Goal: Task Accomplishment & Management: Manage account settings

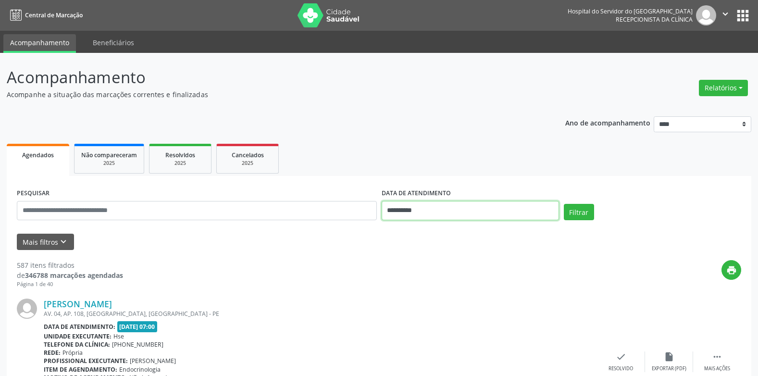
click at [406, 215] on input "**********" at bounding box center [470, 210] width 177 height 19
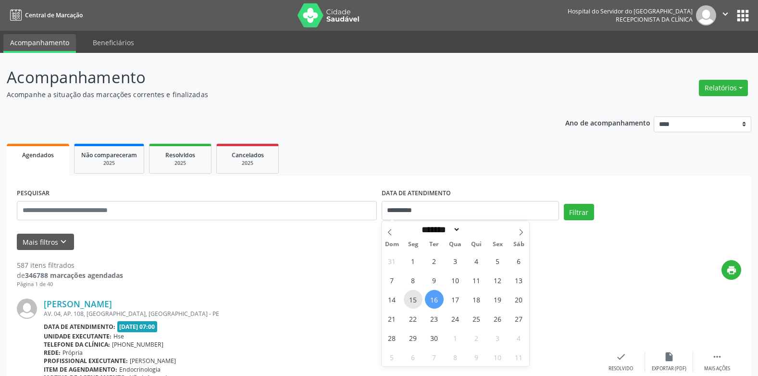
click at [413, 298] on span "15" at bounding box center [413, 299] width 19 height 19
type input "**********"
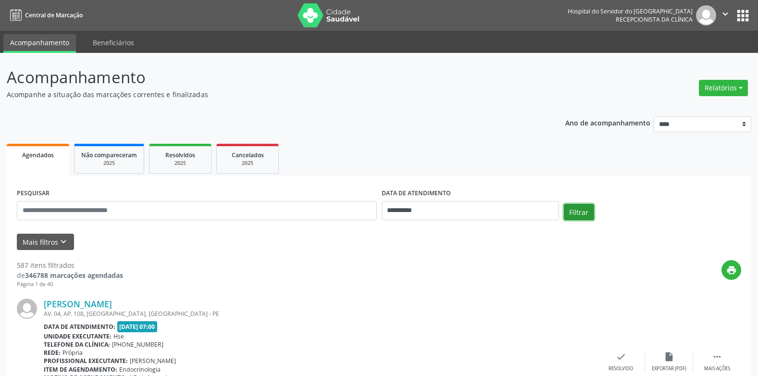
click at [584, 215] on button "Filtrar" at bounding box center [579, 212] width 30 height 16
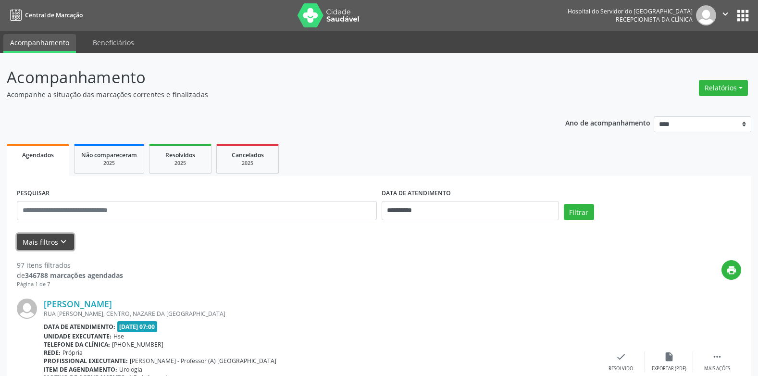
click at [50, 246] on button "Mais filtros keyboard_arrow_down" at bounding box center [45, 242] width 57 height 17
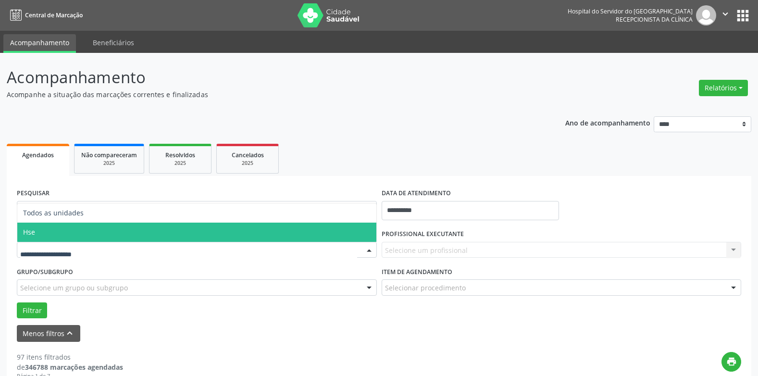
click at [205, 242] on div "Todos as unidades Hse Nenhum resultado encontrado para: " " Não há nenhuma opçã…" at bounding box center [197, 250] width 360 height 16
click at [85, 224] on span "Hse" at bounding box center [196, 232] width 359 height 19
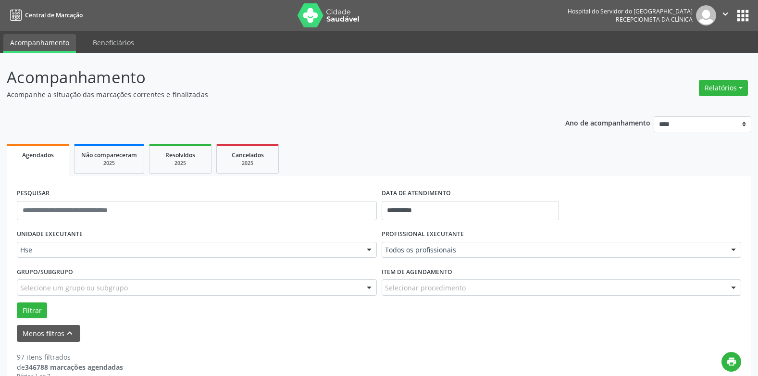
scroll to position [48, 0]
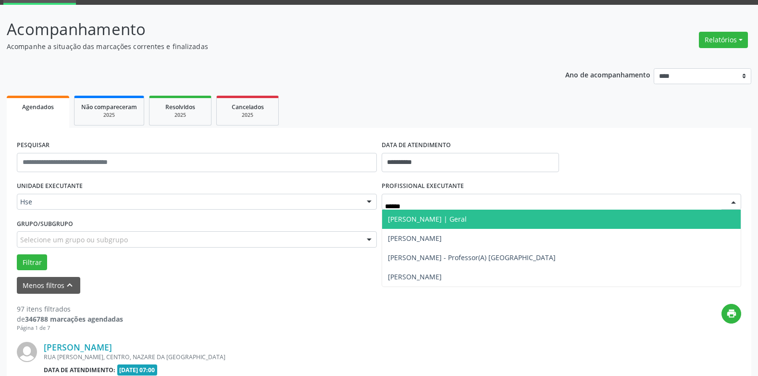
type input "*******"
click at [410, 214] on span "Ricardo Calazans | Geral" at bounding box center [561, 219] width 359 height 19
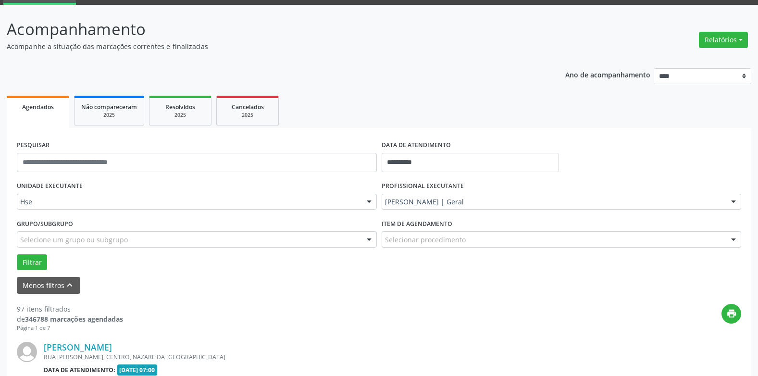
click at [189, 235] on div "Selecione um grupo ou subgrupo" at bounding box center [197, 239] width 360 height 16
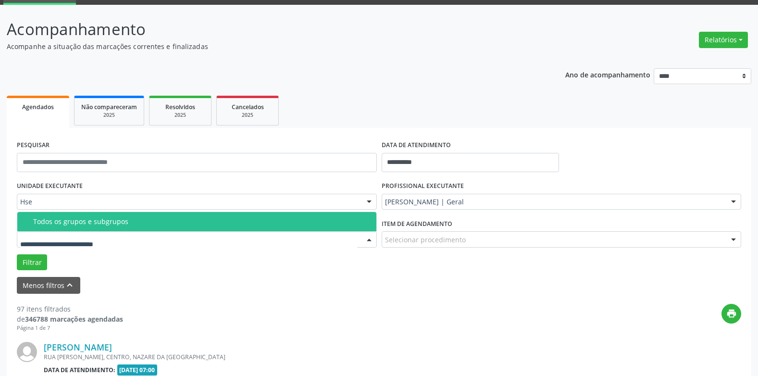
click at [182, 224] on div "Todos os grupos e subgrupos" at bounding box center [201, 222] width 337 height 8
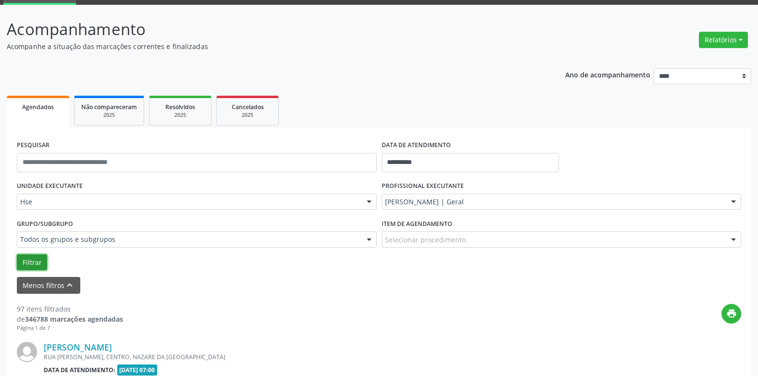
click at [25, 260] on button "Filtrar" at bounding box center [32, 262] width 30 height 16
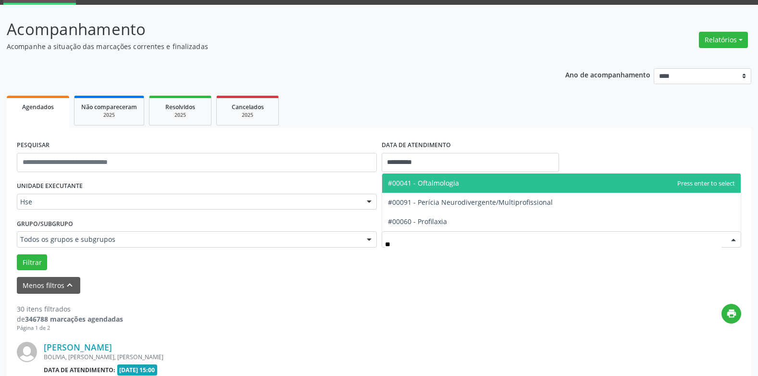
type input "***"
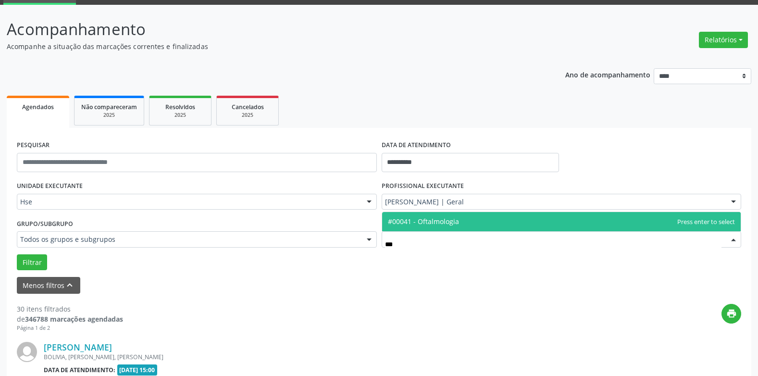
click at [411, 220] on span "#00041 - Oftalmologia" at bounding box center [423, 221] width 71 height 9
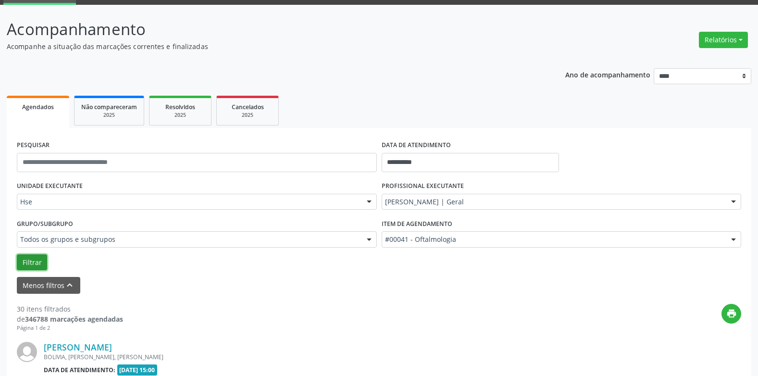
click at [36, 264] on button "Filtrar" at bounding box center [32, 262] width 30 height 16
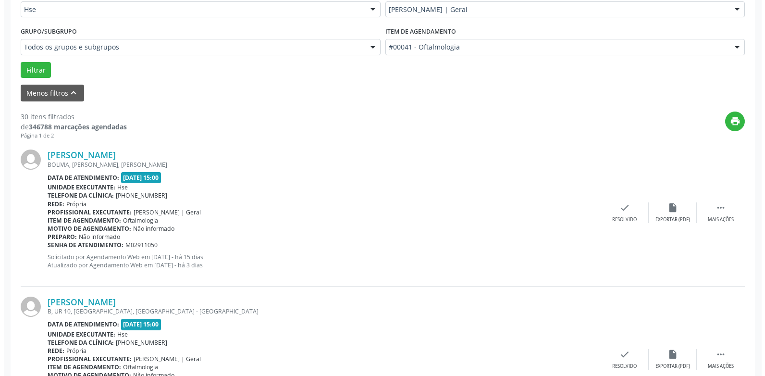
scroll to position [288, 0]
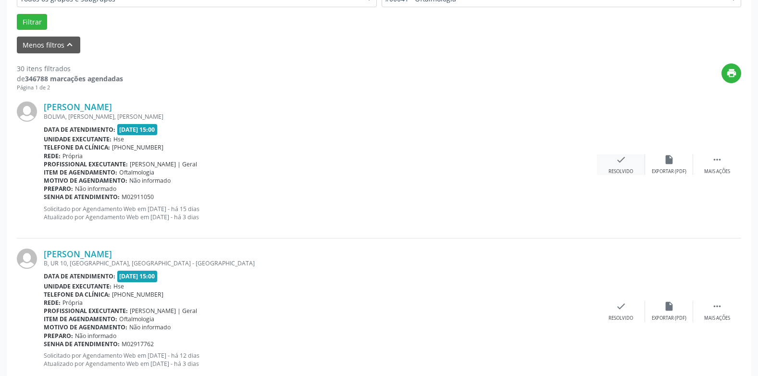
click at [628, 167] on div "check Resolvido" at bounding box center [621, 164] width 48 height 21
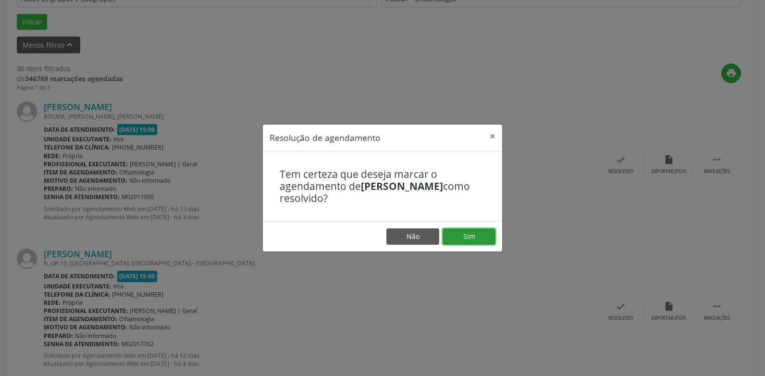
click at [483, 231] on button "Sim" at bounding box center [469, 236] width 53 height 16
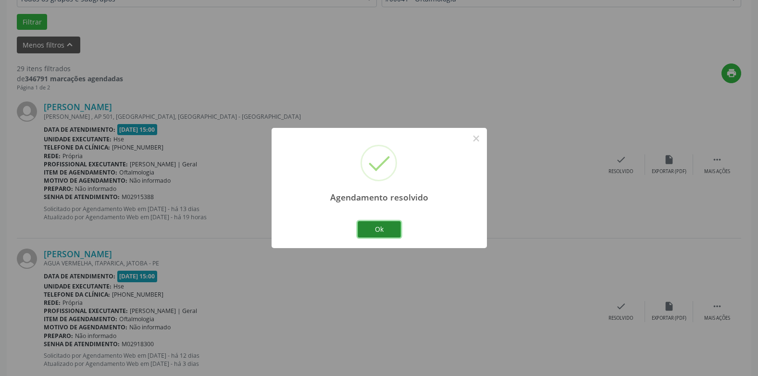
click at [388, 234] on button "Ok" at bounding box center [379, 229] width 43 height 16
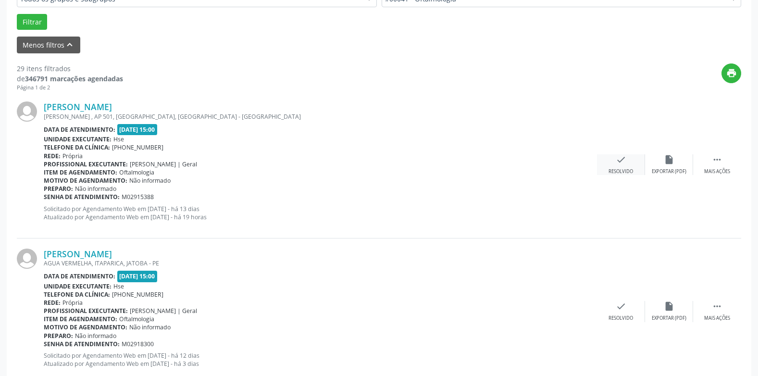
click at [608, 165] on div "check Resolvido" at bounding box center [621, 164] width 48 height 21
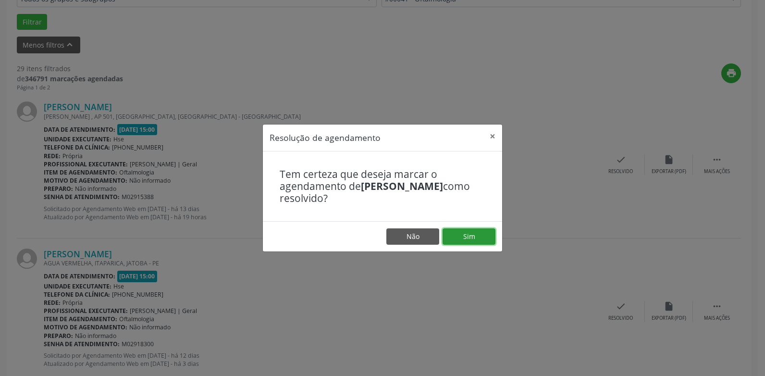
click at [477, 233] on button "Sim" at bounding box center [469, 236] width 53 height 16
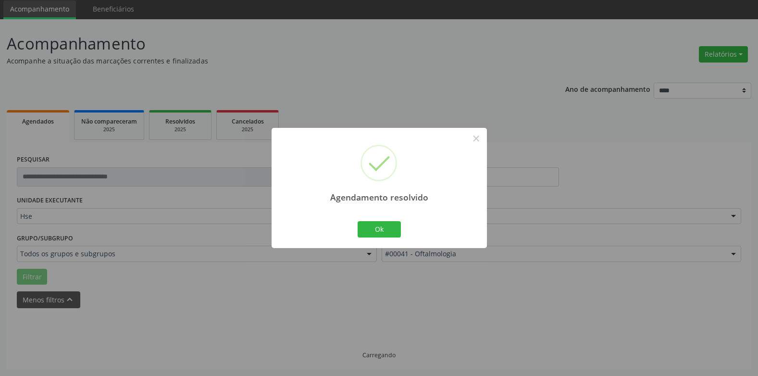
scroll to position [44, 0]
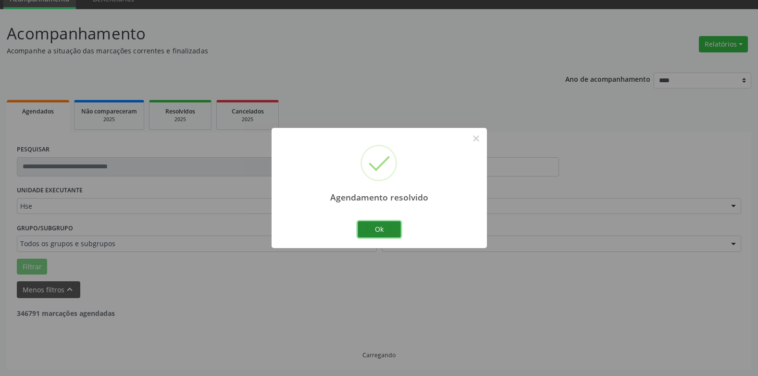
click at [379, 233] on button "Ok" at bounding box center [379, 229] width 43 height 16
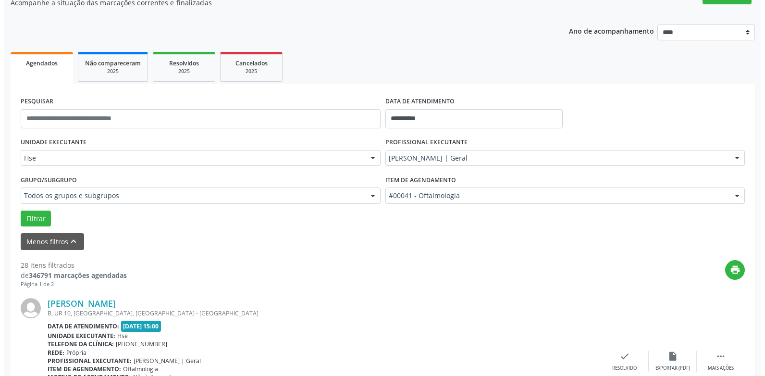
scroll to position [140, 0]
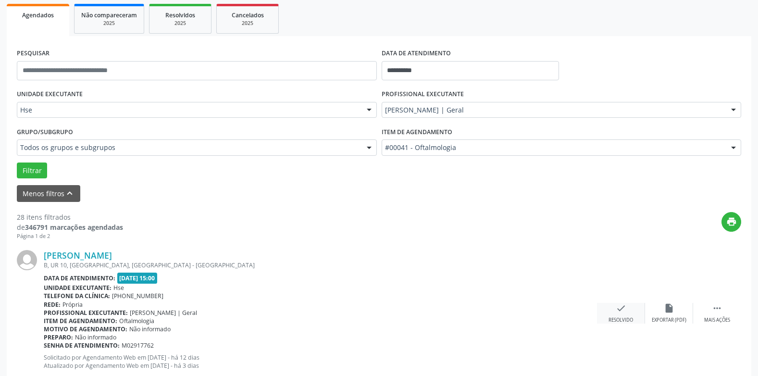
click at [629, 321] on div "Resolvido" at bounding box center [621, 320] width 25 height 7
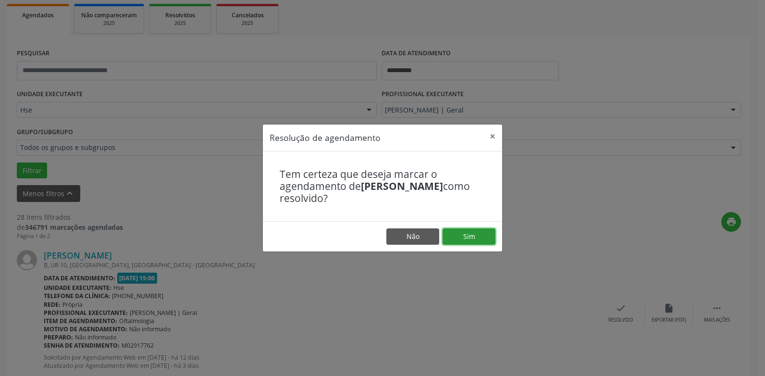
click at [471, 235] on button "Sim" at bounding box center [469, 236] width 53 height 16
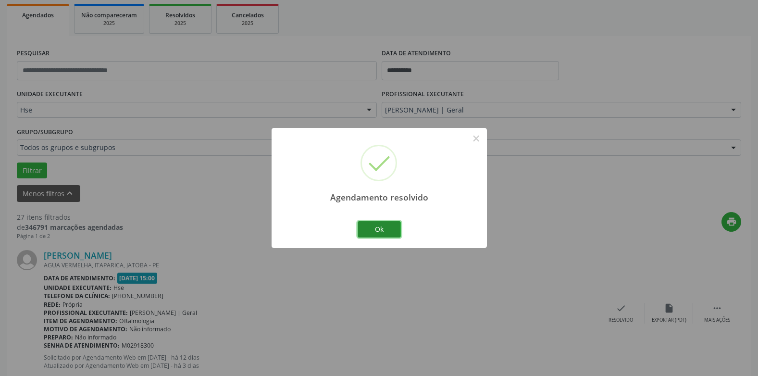
click at [376, 234] on button "Ok" at bounding box center [379, 229] width 43 height 16
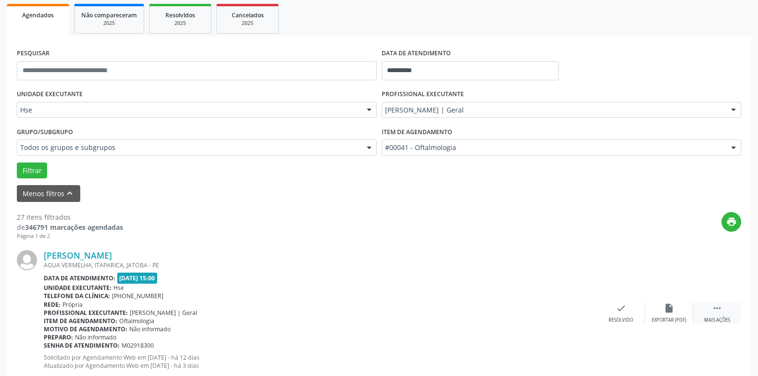
click at [709, 309] on div " Mais ações" at bounding box center [717, 313] width 48 height 21
click at [660, 309] on div "alarm_off Não compareceu" at bounding box center [669, 313] width 48 height 21
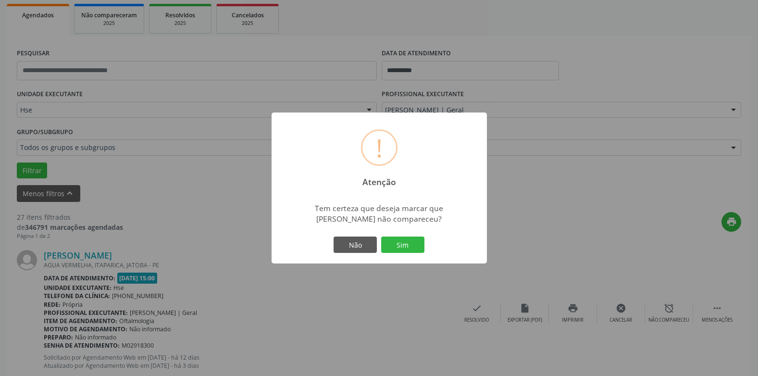
click at [405, 238] on div "! Atenção × Tem certeza que deseja marcar que Ronyson Itamar Nogueira Gomes da …" at bounding box center [379, 187] width 215 height 151
click at [404, 247] on button "Sim" at bounding box center [402, 245] width 43 height 16
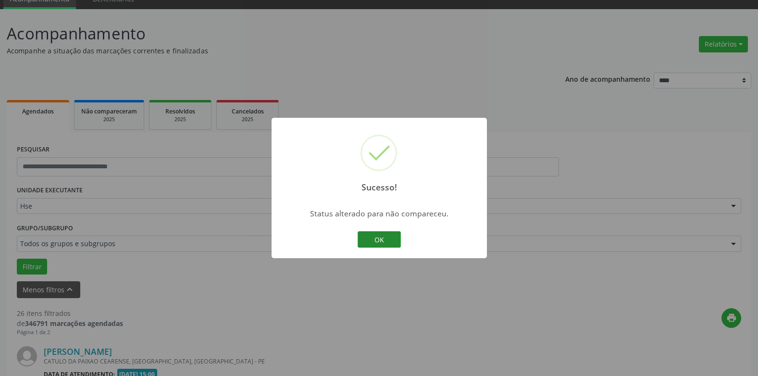
click at [384, 239] on button "OK" at bounding box center [379, 239] width 43 height 16
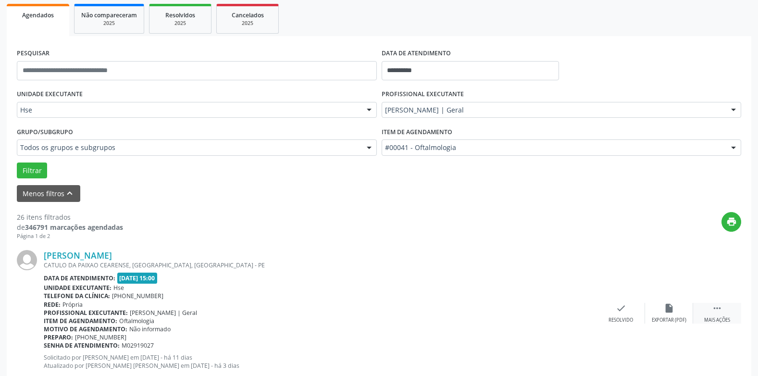
click at [707, 314] on div " Mais ações" at bounding box center [717, 313] width 48 height 21
click at [663, 308] on div "alarm_off Não compareceu" at bounding box center [669, 313] width 48 height 21
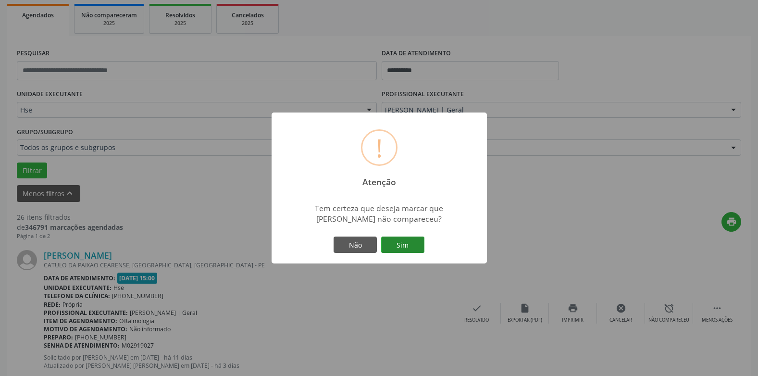
click at [418, 239] on button "Sim" at bounding box center [402, 245] width 43 height 16
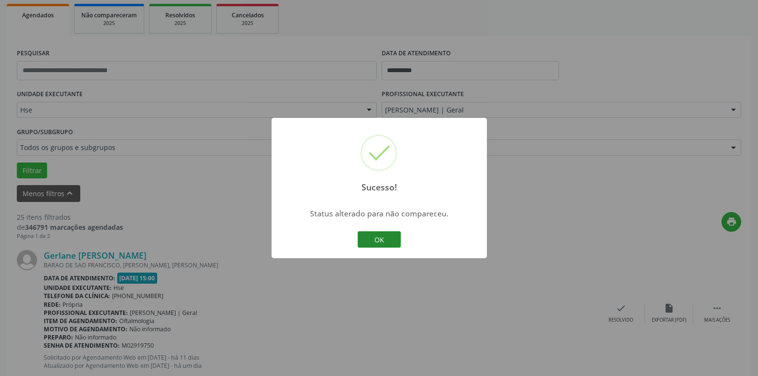
click at [396, 239] on button "OK" at bounding box center [379, 239] width 43 height 16
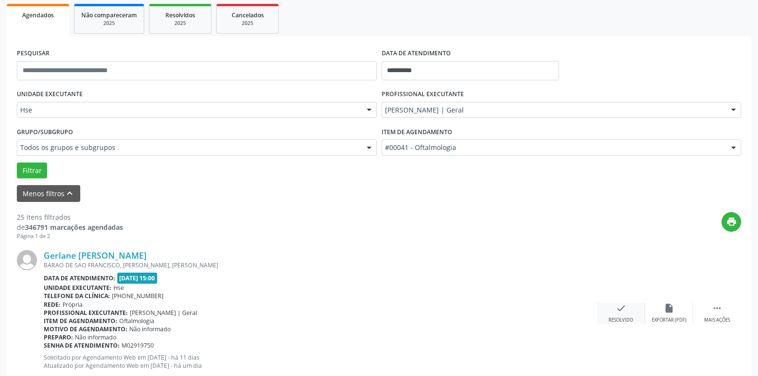
click at [619, 322] on div "Resolvido" at bounding box center [621, 320] width 25 height 7
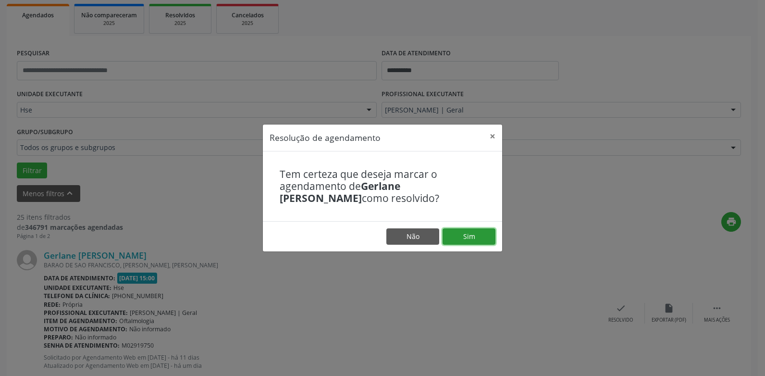
click at [479, 232] on button "Sim" at bounding box center [469, 236] width 53 height 16
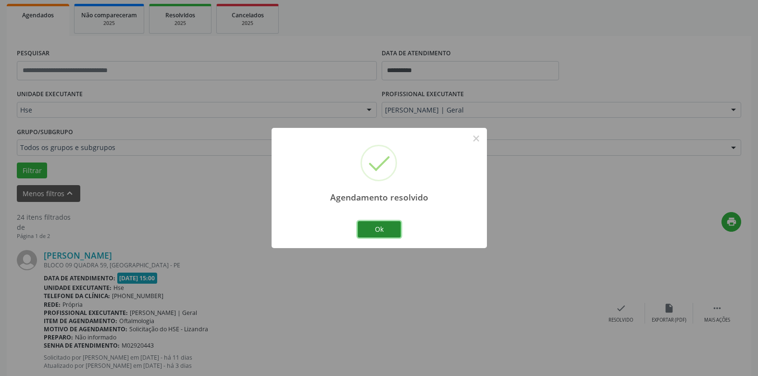
click at [387, 224] on button "Ok" at bounding box center [379, 229] width 43 height 16
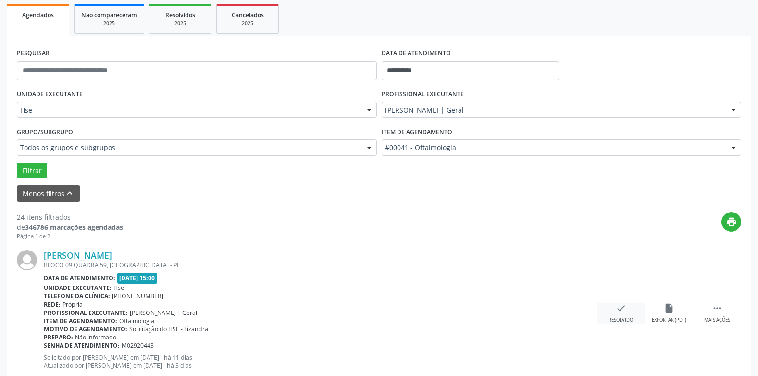
click at [623, 318] on div "Resolvido" at bounding box center [621, 320] width 25 height 7
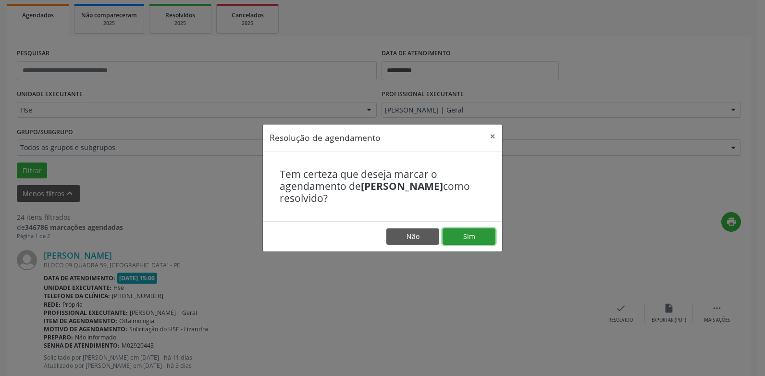
click at [471, 237] on button "Sim" at bounding box center [469, 236] width 53 height 16
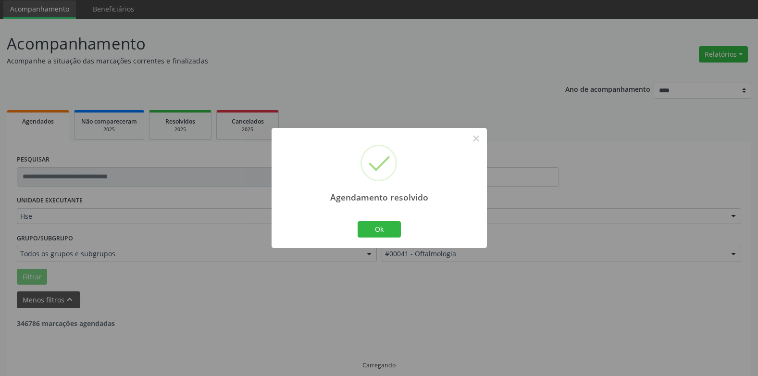
scroll to position [44, 0]
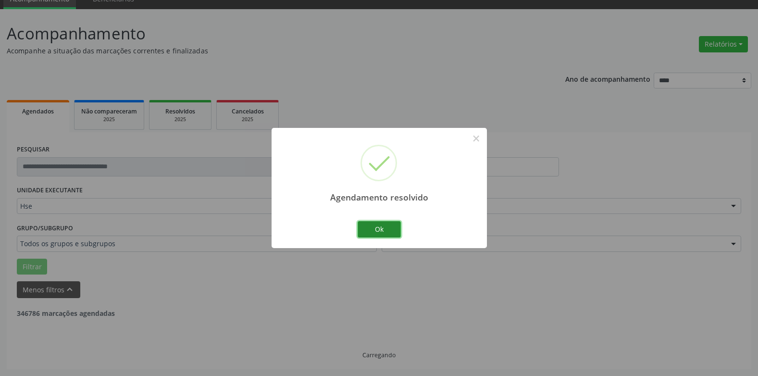
click at [387, 228] on button "Ok" at bounding box center [379, 229] width 43 height 16
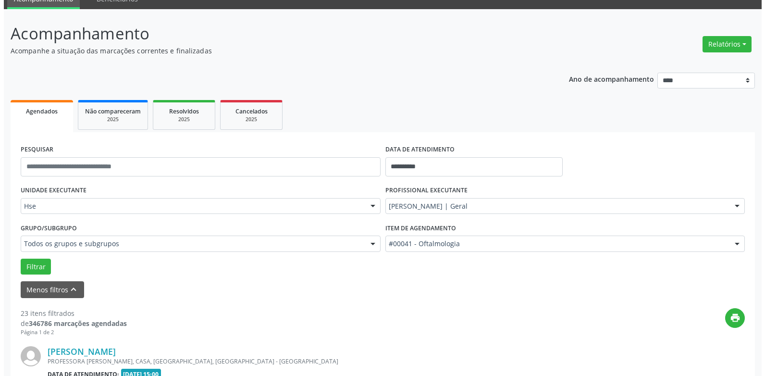
scroll to position [140, 0]
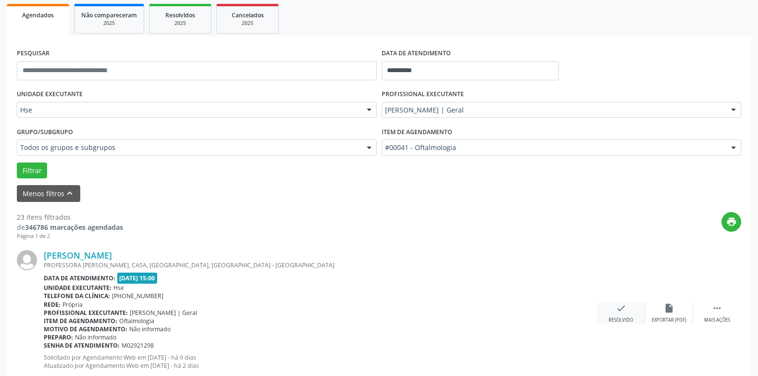
click at [620, 315] on div "check Resolvido" at bounding box center [621, 313] width 48 height 21
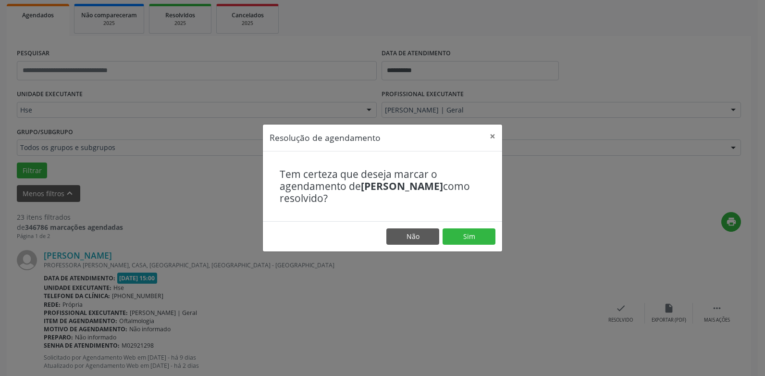
click at [476, 225] on footer "Não Sim" at bounding box center [382, 236] width 239 height 30
click at [475, 225] on footer "Não Sim" at bounding box center [382, 236] width 239 height 30
click at [476, 228] on footer "Não Sim" at bounding box center [382, 236] width 239 height 30
click at [477, 228] on button "Sim" at bounding box center [469, 236] width 53 height 16
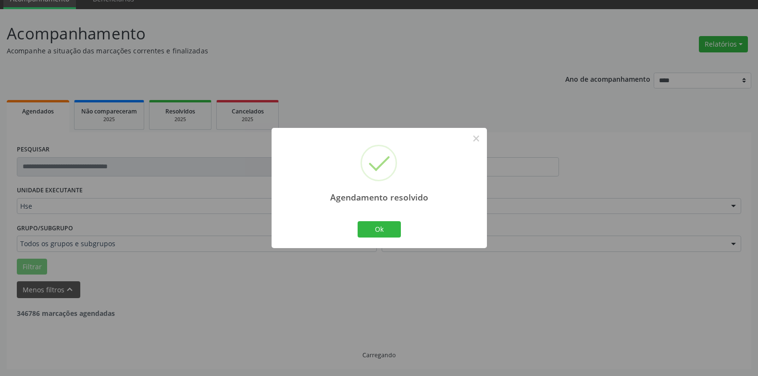
click at [403, 231] on div "Agendamento resolvido × Ok Cancel" at bounding box center [379, 188] width 215 height 120
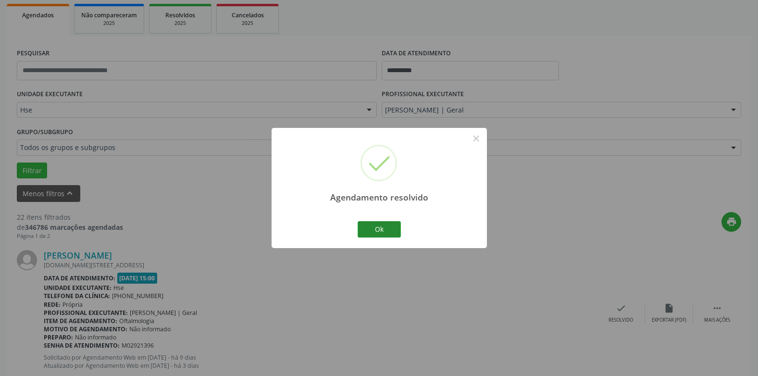
click at [400, 231] on div "Ok Cancel" at bounding box center [379, 229] width 48 height 20
click at [391, 231] on button "Ok" at bounding box center [379, 229] width 43 height 16
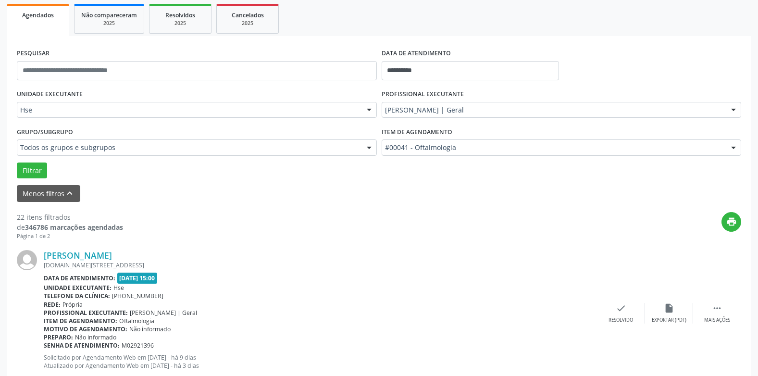
click at [708, 324] on div "Luisa Brandao Cordeiro Lacerda AV.RIO BRANCO 37, CENTRO, INGAZEIRA - PE Data de…" at bounding box center [379, 313] width 724 height 147
click at [706, 322] on div "Mais ações" at bounding box center [717, 320] width 26 height 7
click at [659, 318] on div "Não compareceu" at bounding box center [668, 320] width 41 height 7
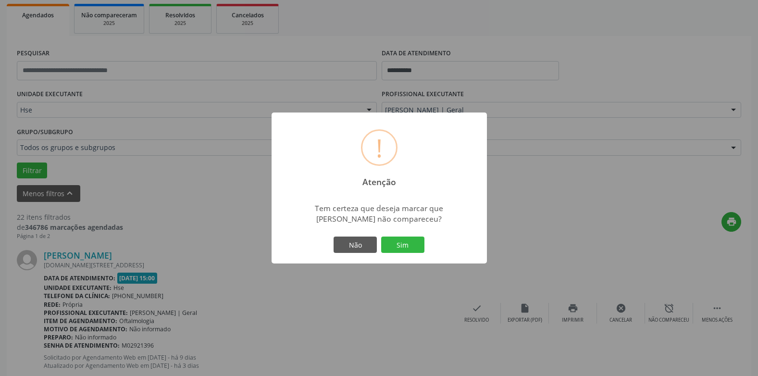
click at [420, 235] on div "Não Sim" at bounding box center [379, 245] width 95 height 20
click at [408, 237] on button "Sim" at bounding box center [402, 245] width 43 height 16
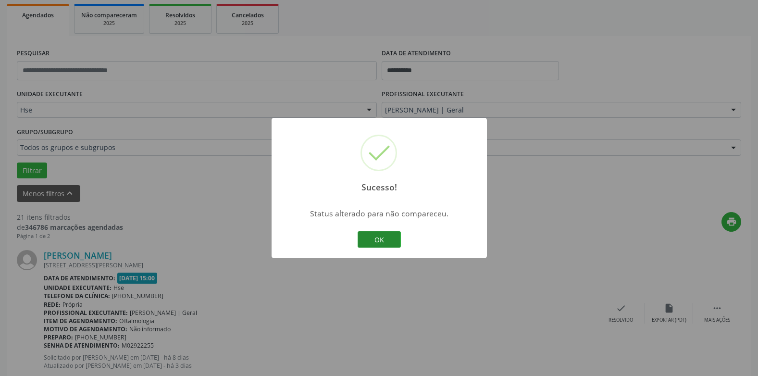
click at [396, 237] on button "OK" at bounding box center [379, 239] width 43 height 16
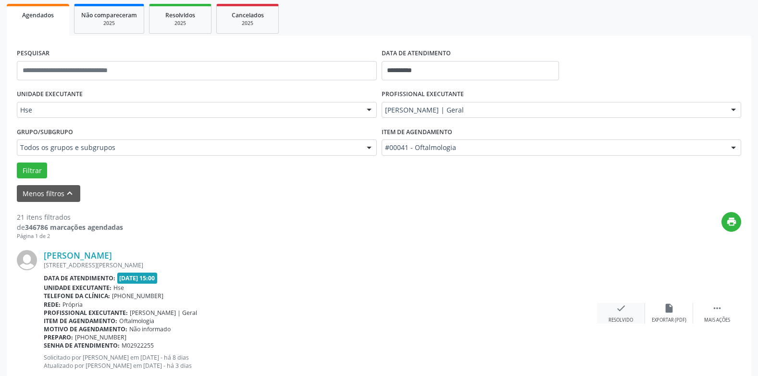
click at [622, 316] on div "check Resolvido" at bounding box center [621, 313] width 48 height 21
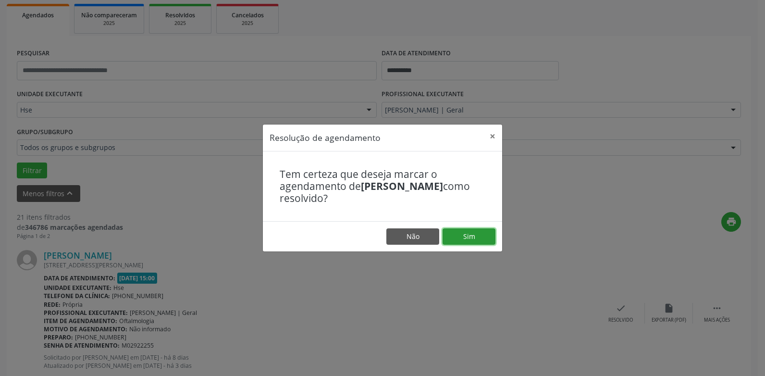
click at [474, 235] on button "Sim" at bounding box center [469, 236] width 53 height 16
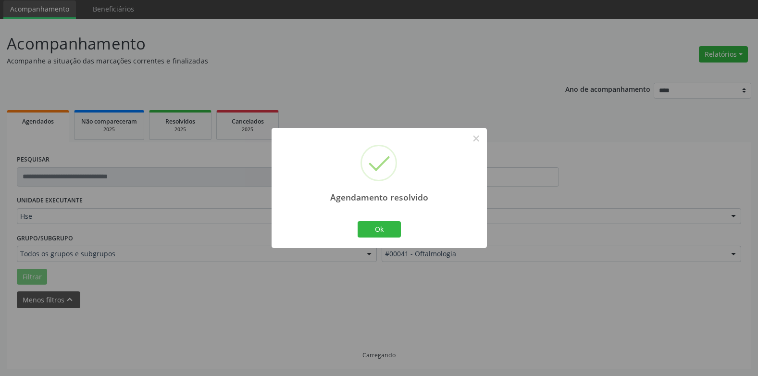
scroll to position [44, 0]
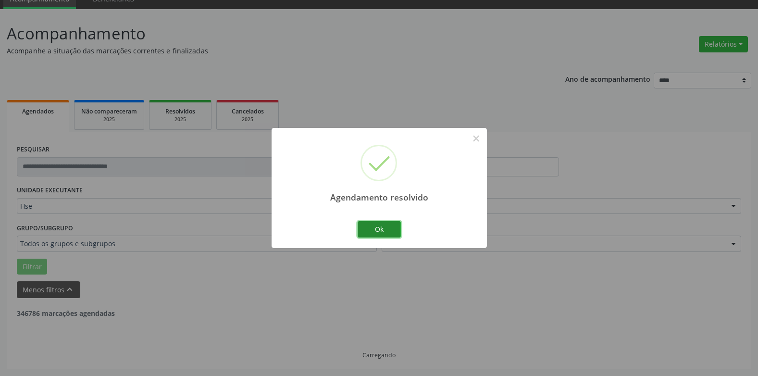
click at [387, 227] on button "Ok" at bounding box center [379, 229] width 43 height 16
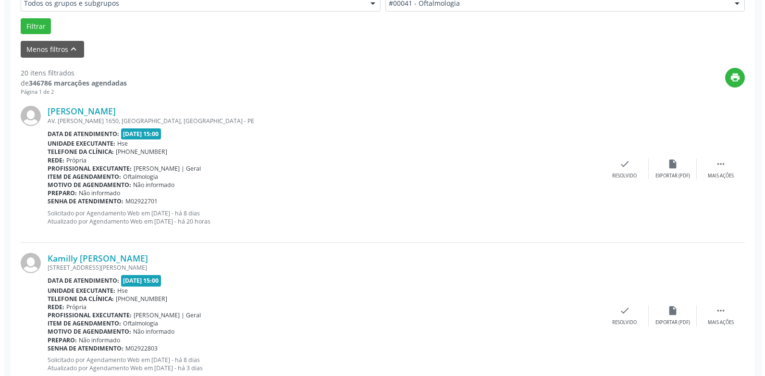
scroll to position [236, 0]
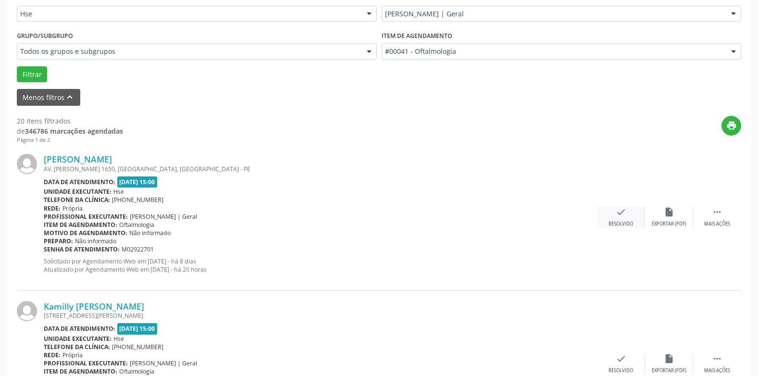
click at [617, 215] on icon "check" at bounding box center [621, 212] width 11 height 11
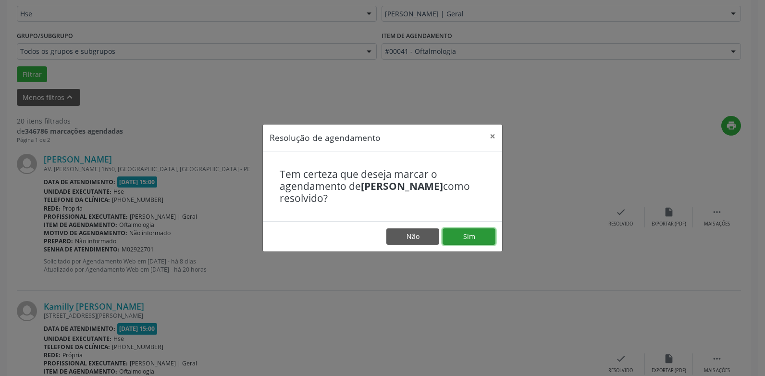
click at [476, 243] on button "Sim" at bounding box center [469, 236] width 53 height 16
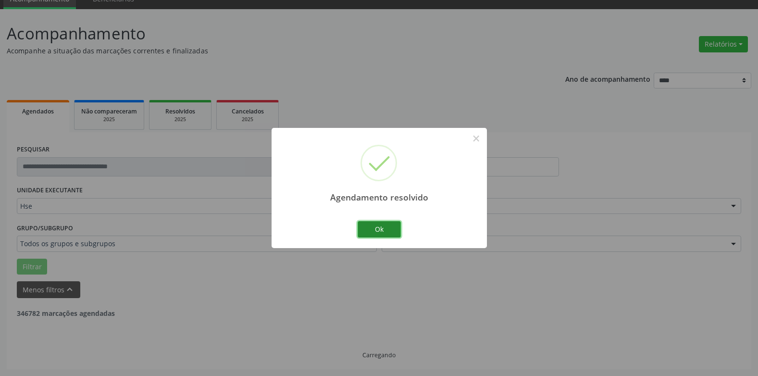
click at [378, 225] on button "Ok" at bounding box center [379, 229] width 43 height 16
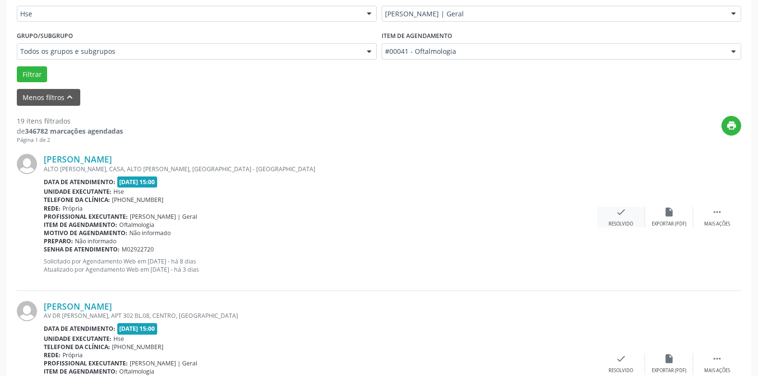
click at [625, 216] on icon "check" at bounding box center [621, 212] width 11 height 11
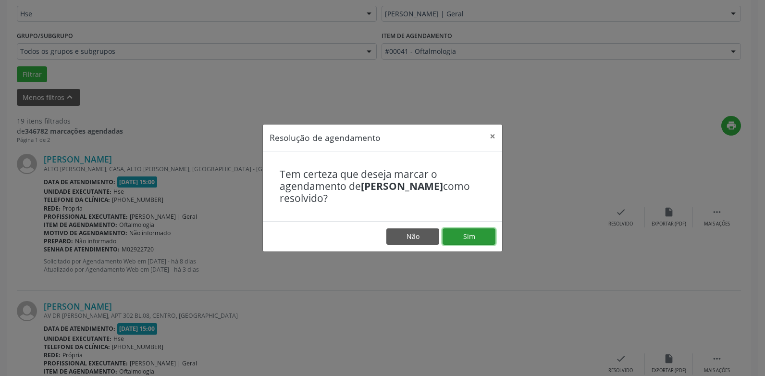
click at [459, 236] on button "Sim" at bounding box center [469, 236] width 53 height 16
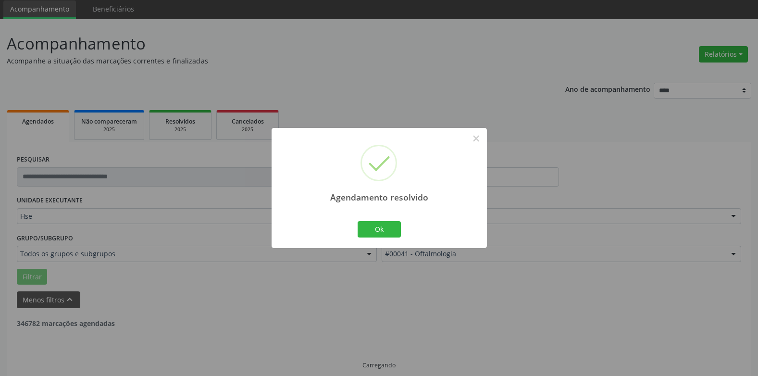
scroll to position [44, 0]
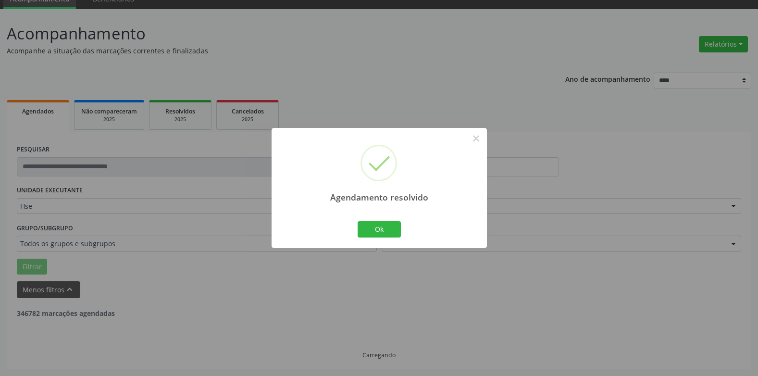
click at [403, 237] on div "Agendamento resolvido × Ok Cancel" at bounding box center [379, 188] width 215 height 120
click at [394, 235] on button "Ok" at bounding box center [379, 229] width 43 height 16
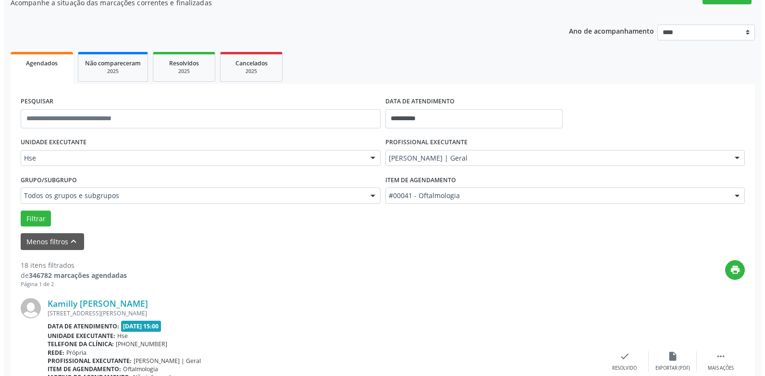
scroll to position [140, 0]
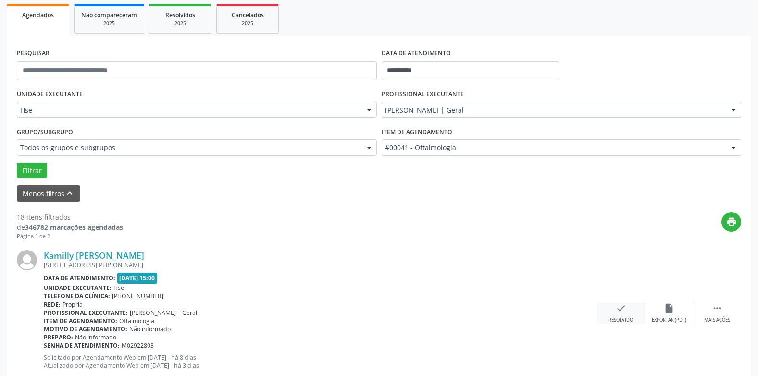
click at [621, 312] on icon "check" at bounding box center [621, 308] width 11 height 11
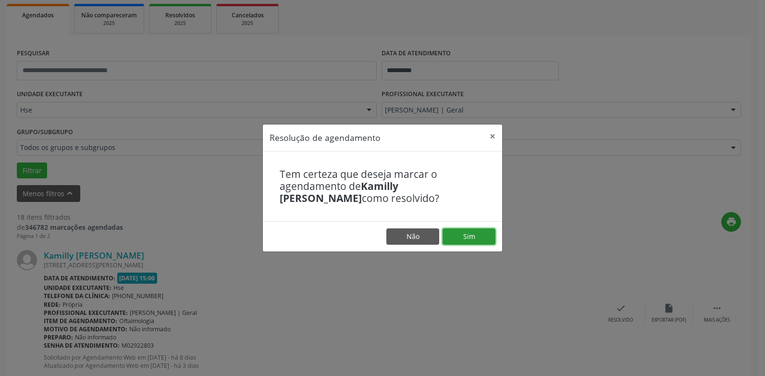
click at [469, 240] on button "Sim" at bounding box center [469, 236] width 53 height 16
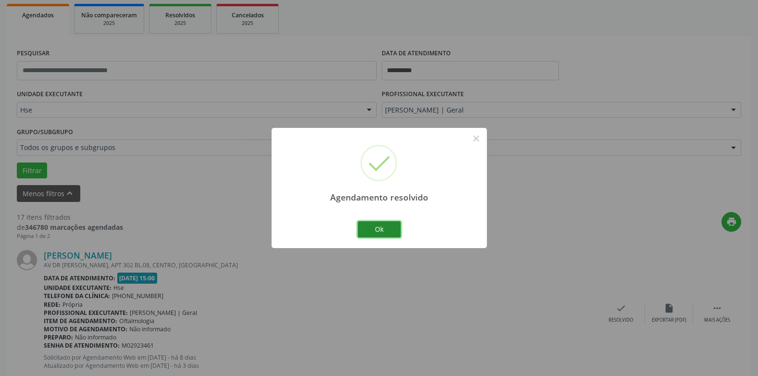
click at [362, 222] on button "Ok" at bounding box center [379, 229] width 43 height 16
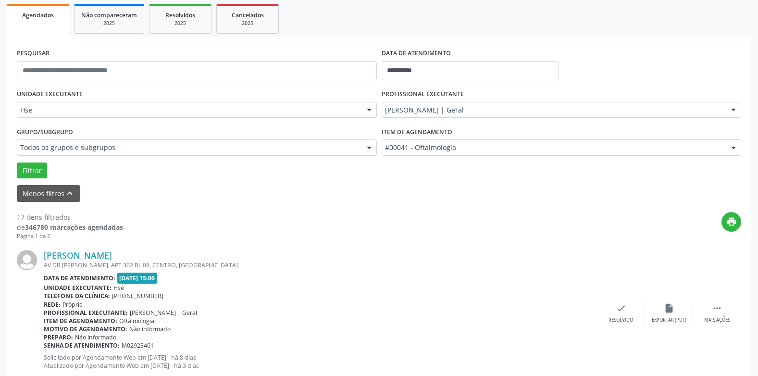
scroll to position [188, 0]
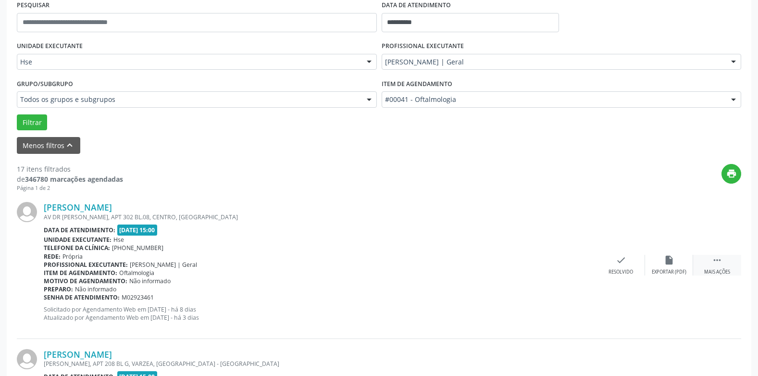
click at [716, 261] on icon "" at bounding box center [717, 260] width 11 height 11
click at [663, 274] on div "Não compareceu" at bounding box center [668, 272] width 41 height 7
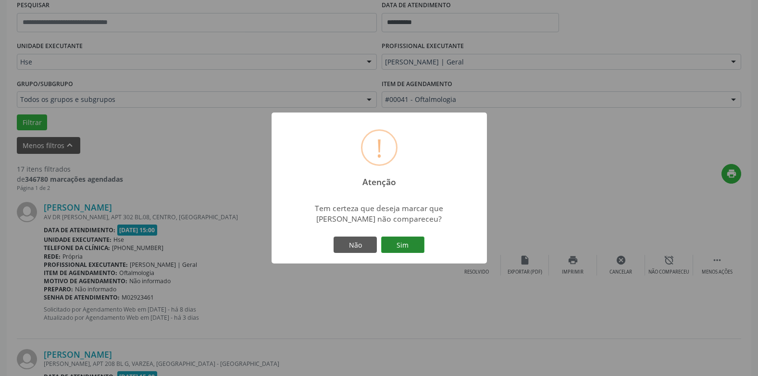
click at [403, 247] on button "Sim" at bounding box center [402, 245] width 43 height 16
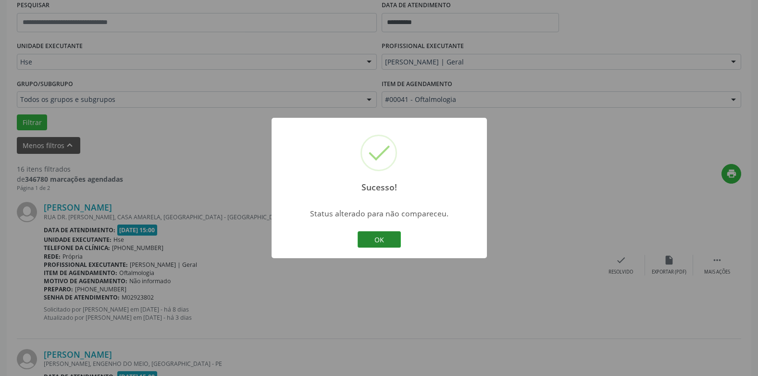
click at [388, 244] on button "OK" at bounding box center [379, 239] width 43 height 16
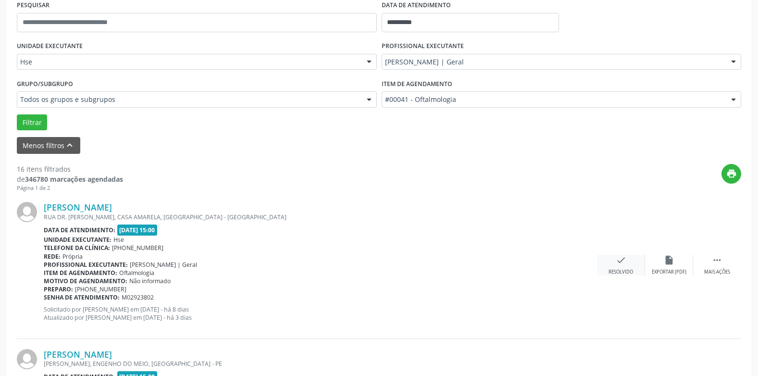
click at [620, 265] on icon "check" at bounding box center [621, 260] width 11 height 11
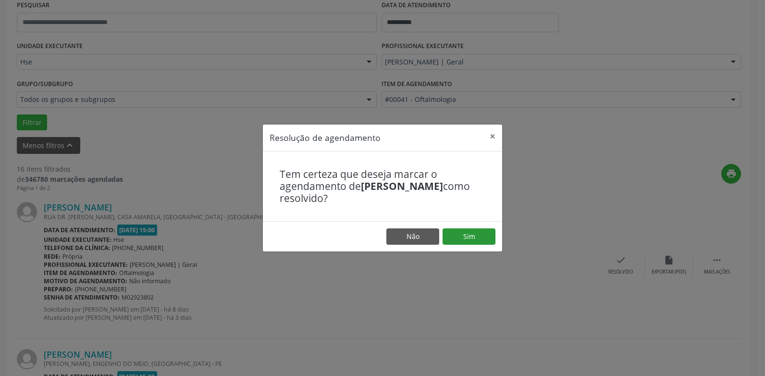
click at [458, 244] on footer "Não Sim" at bounding box center [382, 236] width 239 height 30
click at [459, 241] on button "Sim" at bounding box center [469, 236] width 53 height 16
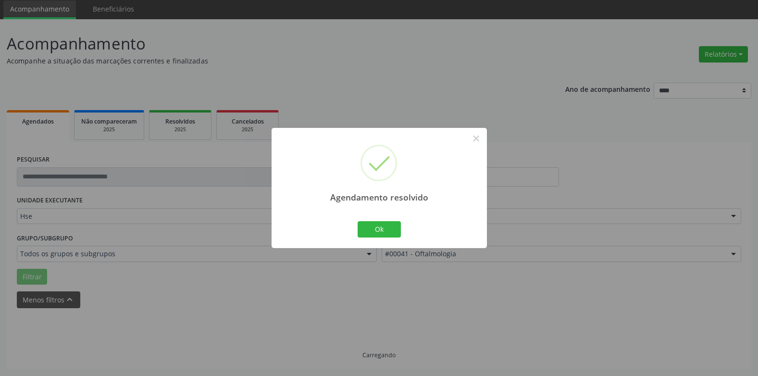
scroll to position [44, 0]
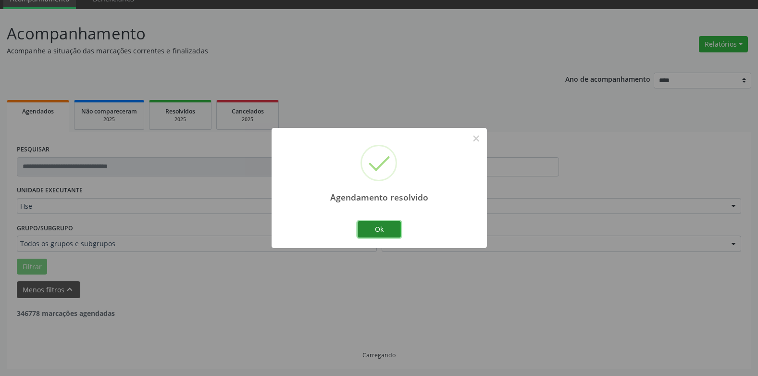
click at [374, 231] on button "Ok" at bounding box center [379, 229] width 43 height 16
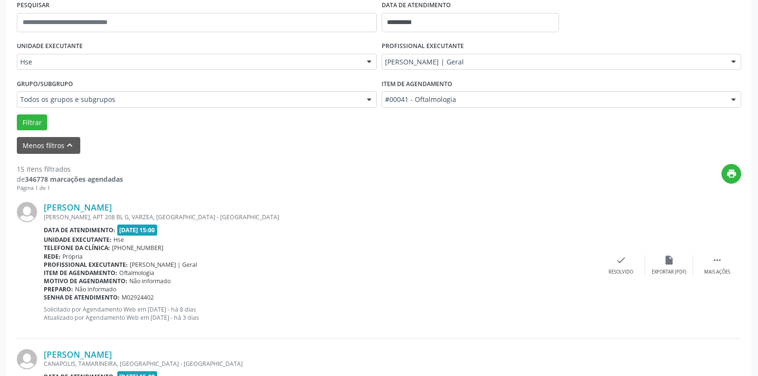
scroll to position [236, 0]
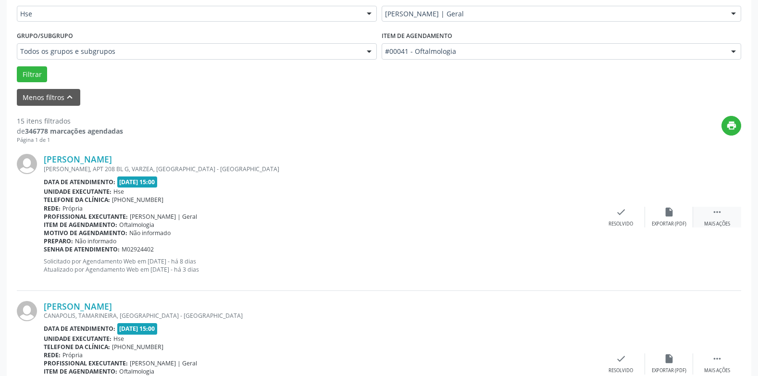
click at [724, 212] on div " Mais ações" at bounding box center [717, 217] width 48 height 21
click at [675, 220] on div "alarm_off Não compareceu" at bounding box center [669, 217] width 48 height 21
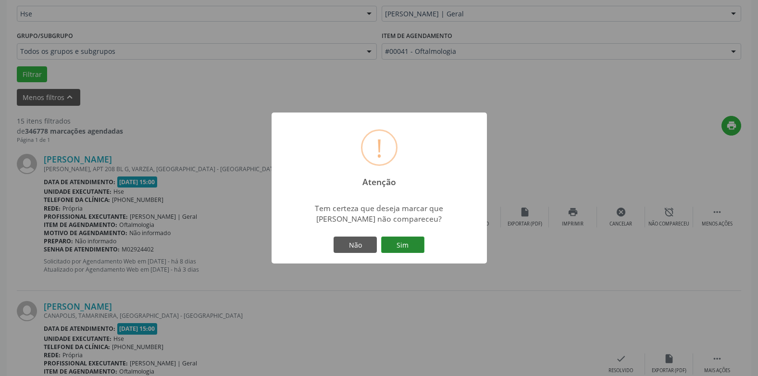
click at [415, 245] on button "Sim" at bounding box center [402, 245] width 43 height 16
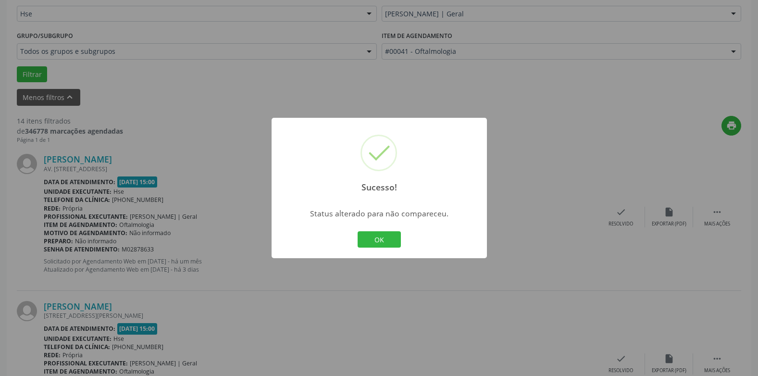
click at [379, 248] on div "OK Cancel" at bounding box center [379, 239] width 48 height 20
click at [376, 238] on button "OK" at bounding box center [379, 239] width 43 height 16
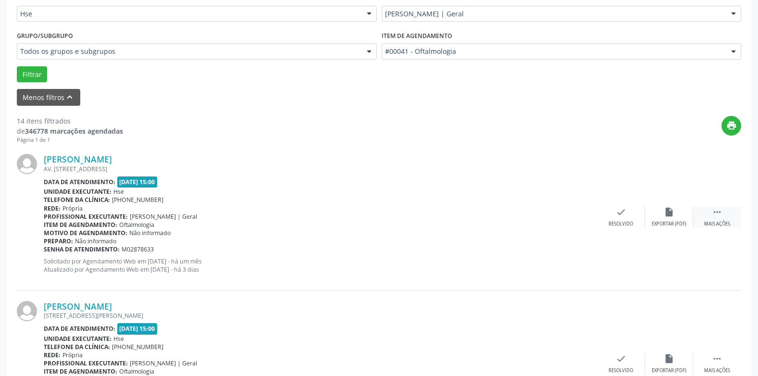
click at [709, 225] on div "Mais ações" at bounding box center [717, 224] width 26 height 7
click at [667, 224] on div "Não compareceu" at bounding box center [668, 224] width 41 height 7
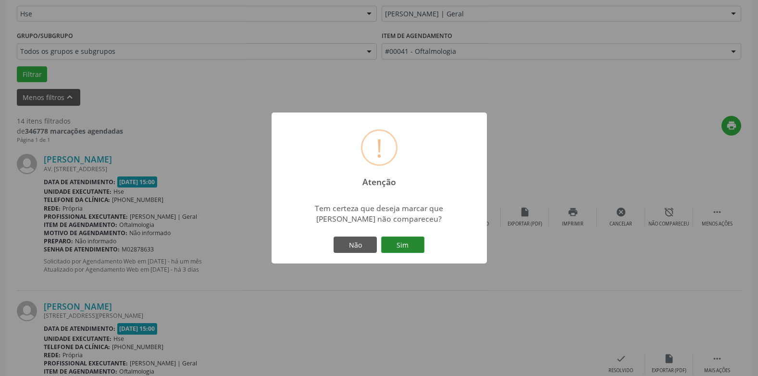
click at [418, 246] on button "Sim" at bounding box center [402, 245] width 43 height 16
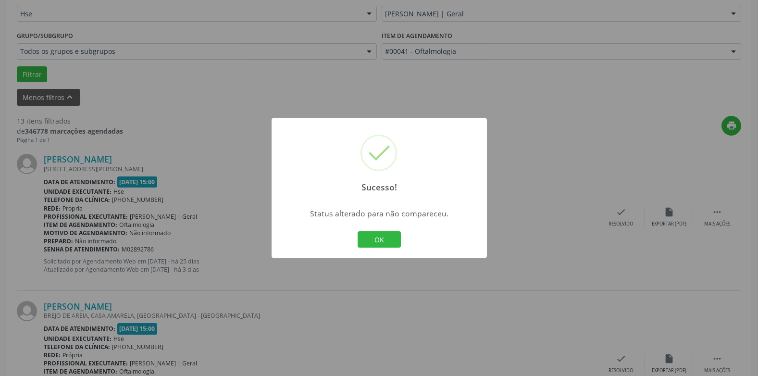
click at [388, 248] on div "OK Cancel" at bounding box center [379, 239] width 48 height 20
click at [381, 241] on button "OK" at bounding box center [379, 239] width 43 height 16
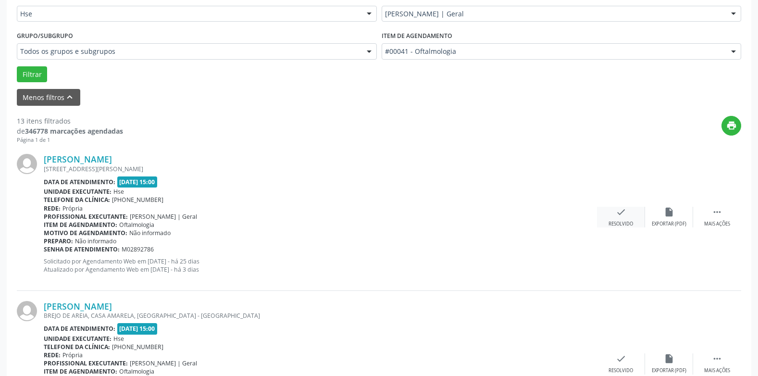
click at [631, 218] on div "check Resolvido" at bounding box center [621, 217] width 48 height 21
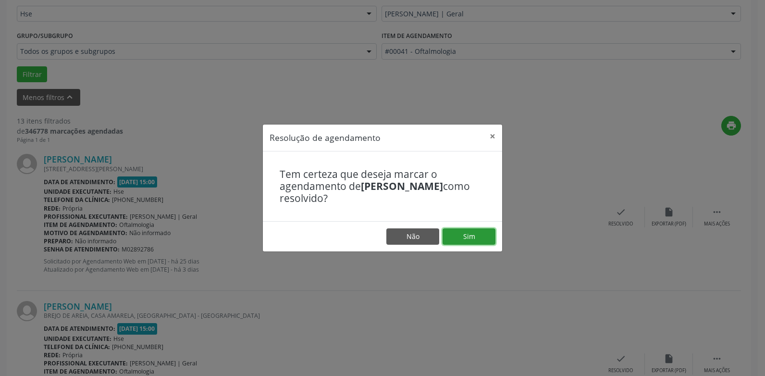
click at [481, 241] on button "Sim" at bounding box center [469, 236] width 53 height 16
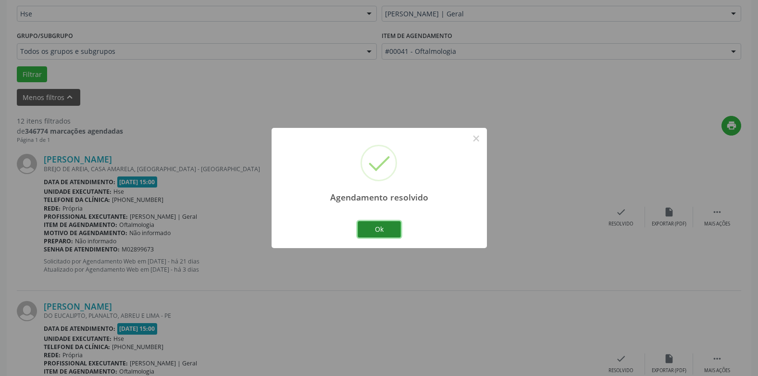
click at [378, 227] on button "Ok" at bounding box center [379, 229] width 43 height 16
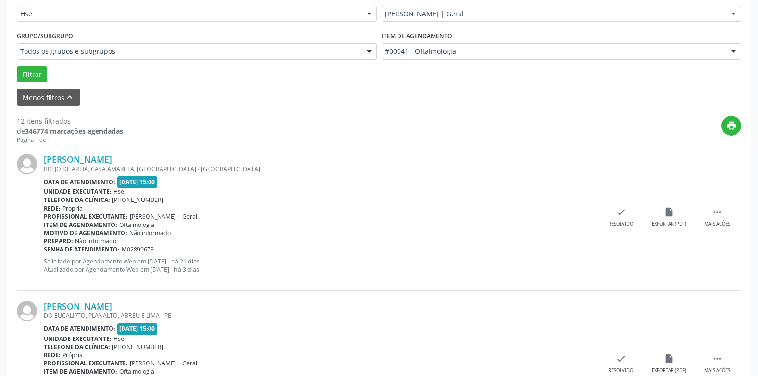
click at [729, 229] on div "Wilson Maciel Goncalves Filho BREJO DE AREIA, CASA AMARELA, RECIFE - PE Data de…" at bounding box center [379, 217] width 724 height 147
click at [723, 225] on div "Mais ações" at bounding box center [717, 224] width 26 height 7
click at [671, 221] on div "Não compareceu" at bounding box center [668, 224] width 41 height 7
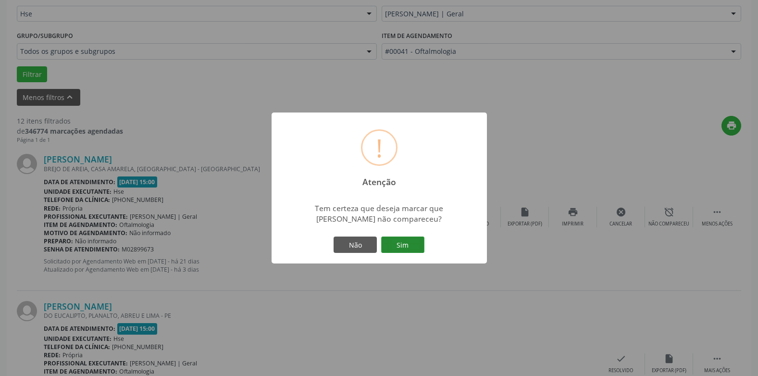
click at [391, 243] on button "Sim" at bounding box center [402, 245] width 43 height 16
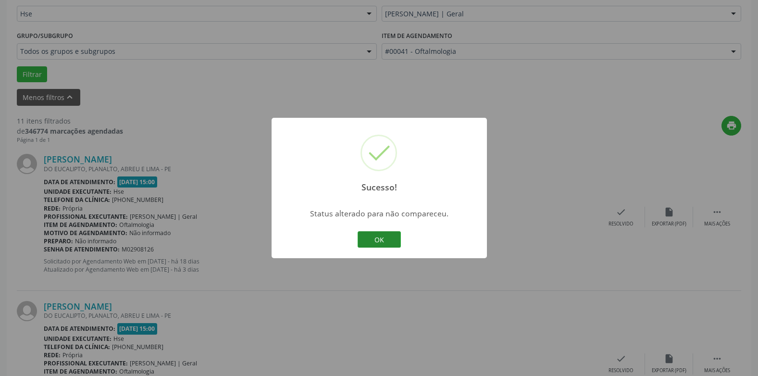
click at [393, 243] on button "OK" at bounding box center [379, 239] width 43 height 16
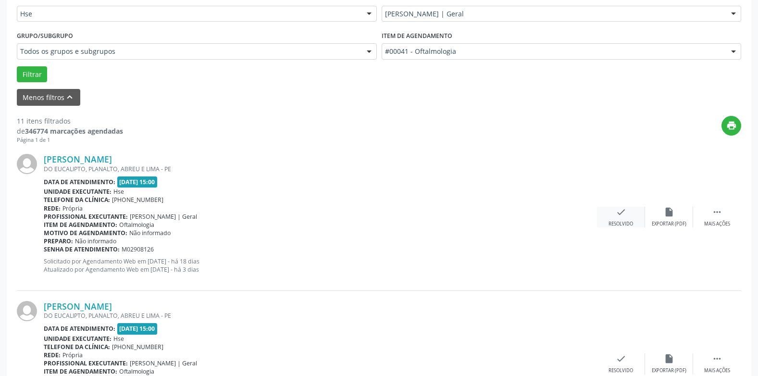
click at [620, 224] on div "Resolvido" at bounding box center [621, 224] width 25 height 7
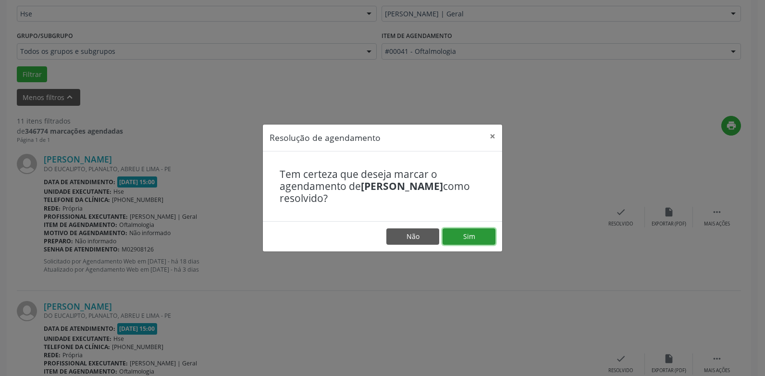
click at [474, 240] on button "Sim" at bounding box center [469, 236] width 53 height 16
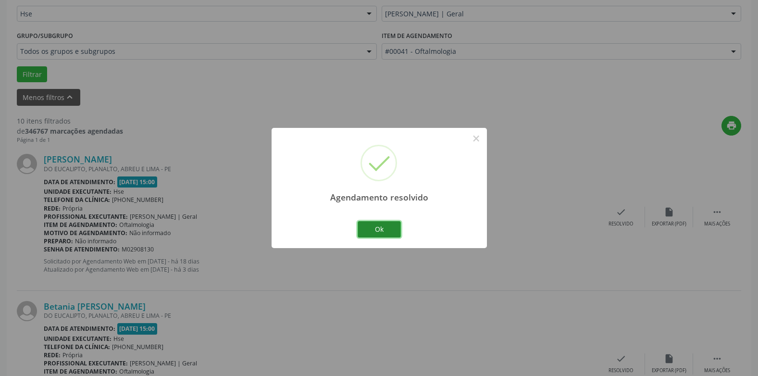
click at [380, 233] on button "Ok" at bounding box center [379, 229] width 43 height 16
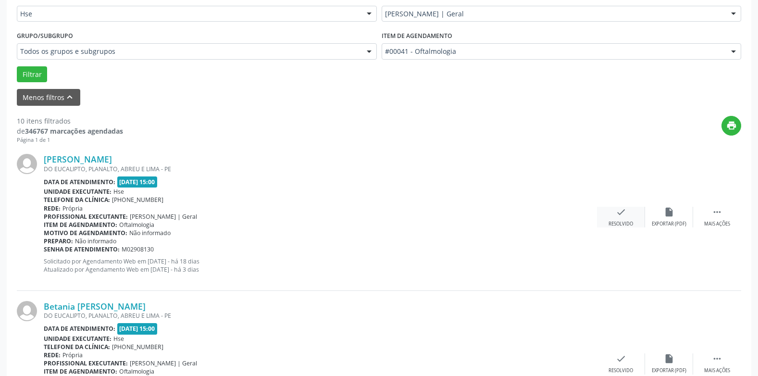
click at [613, 216] on div "check Resolvido" at bounding box center [621, 217] width 48 height 21
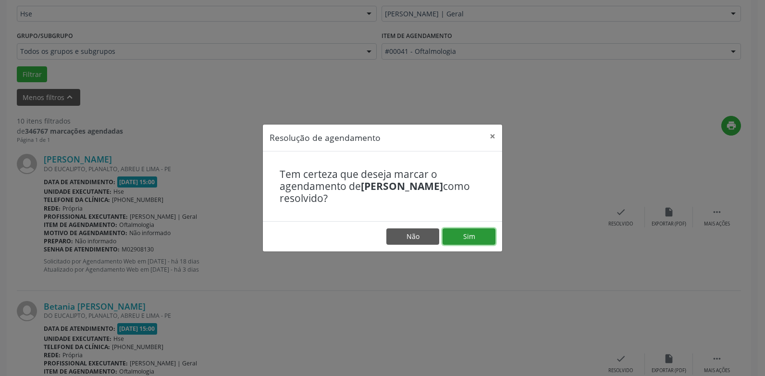
click at [481, 238] on button "Sim" at bounding box center [469, 236] width 53 height 16
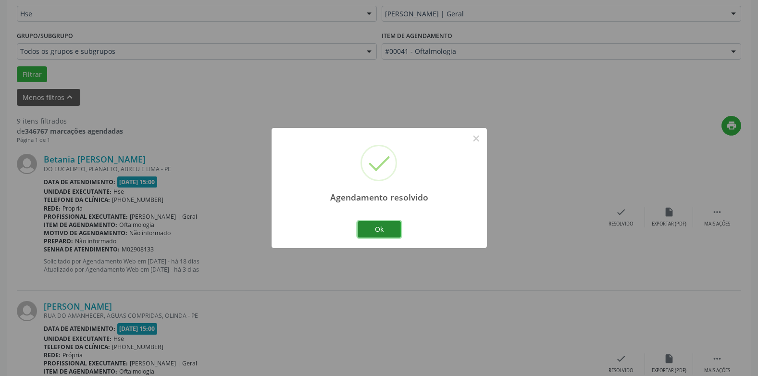
click at [379, 232] on button "Ok" at bounding box center [379, 229] width 43 height 16
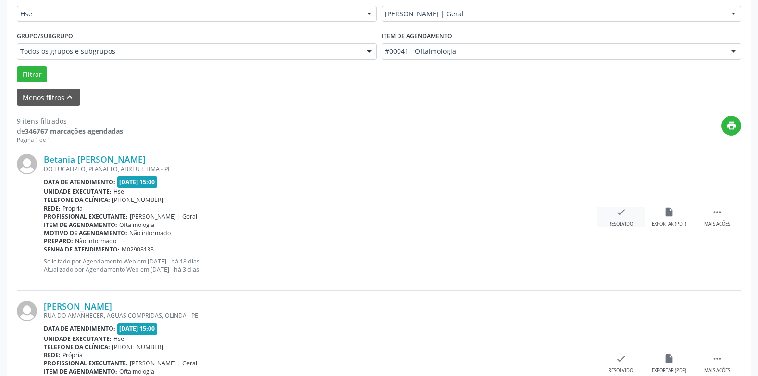
click at [614, 223] on div "Resolvido" at bounding box center [621, 224] width 25 height 7
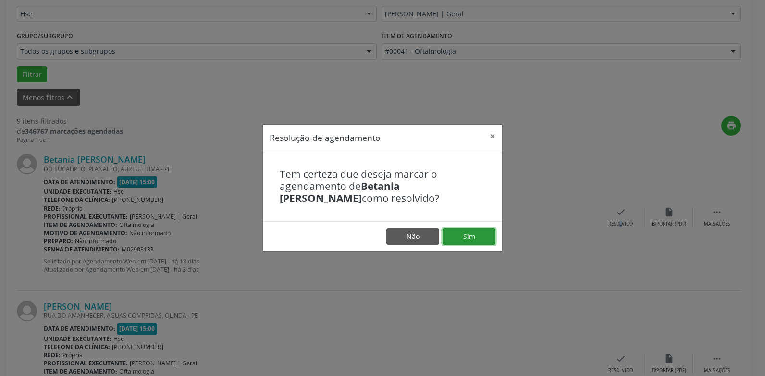
click at [467, 235] on button "Sim" at bounding box center [469, 236] width 53 height 16
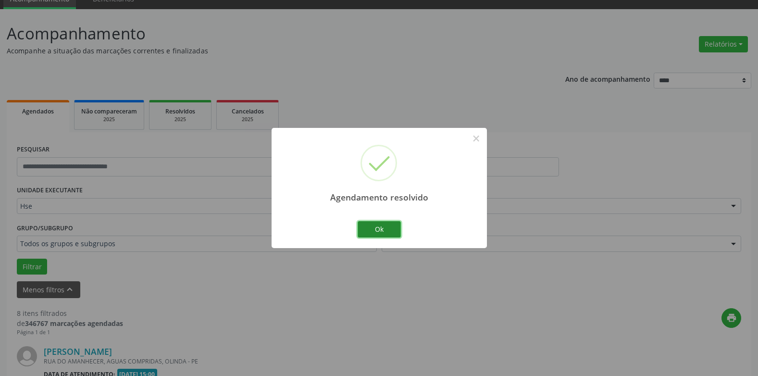
click at [386, 233] on button "Ok" at bounding box center [379, 229] width 43 height 16
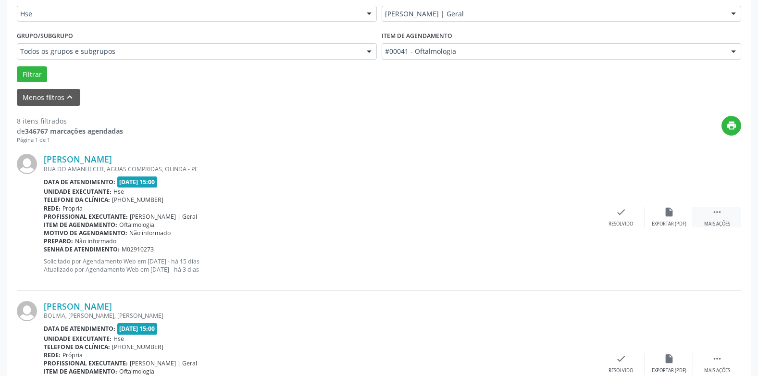
click at [705, 219] on div " Mais ações" at bounding box center [717, 217] width 48 height 21
click at [670, 220] on div "alarm_off Não compareceu" at bounding box center [669, 217] width 48 height 21
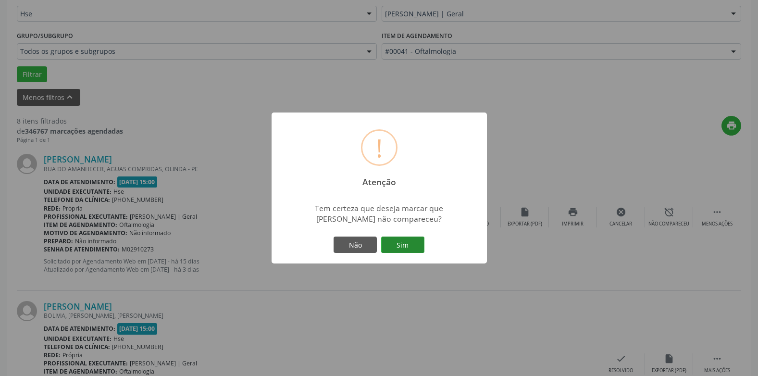
click at [397, 246] on button "Sim" at bounding box center [402, 245] width 43 height 16
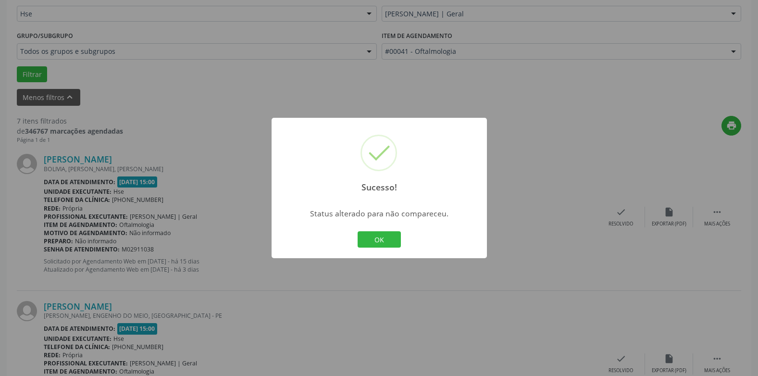
click at [397, 247] on button "OK" at bounding box center [379, 239] width 43 height 16
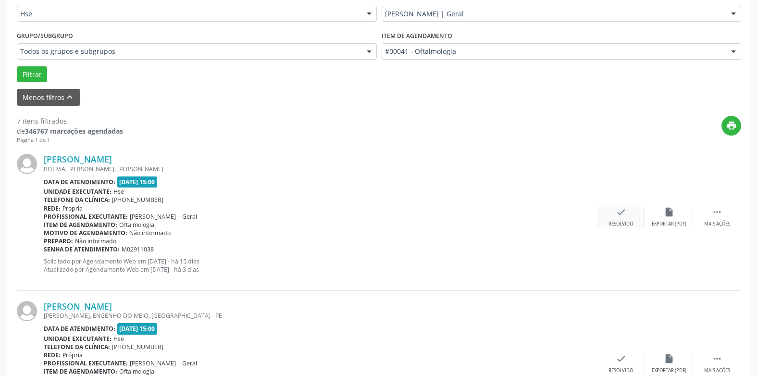
click at [626, 216] on div "check Resolvido" at bounding box center [621, 217] width 48 height 21
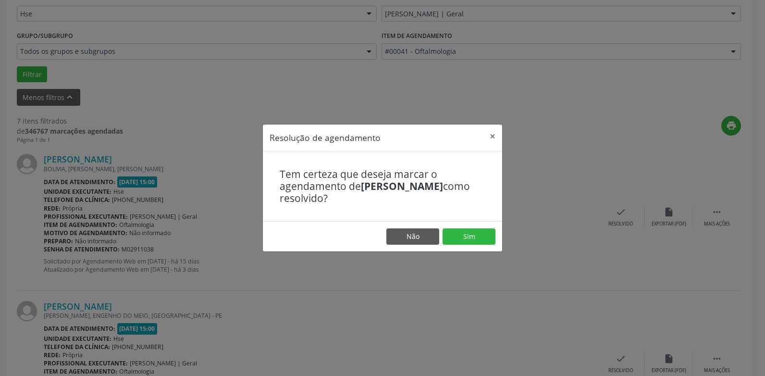
click at [458, 245] on footer "Não Sim" at bounding box center [382, 236] width 239 height 30
click at [458, 244] on button "Sim" at bounding box center [469, 236] width 53 height 16
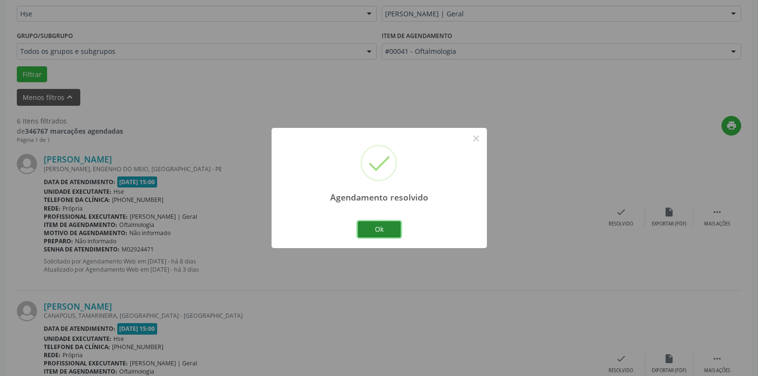
click at [360, 233] on button "Ok" at bounding box center [379, 229] width 43 height 16
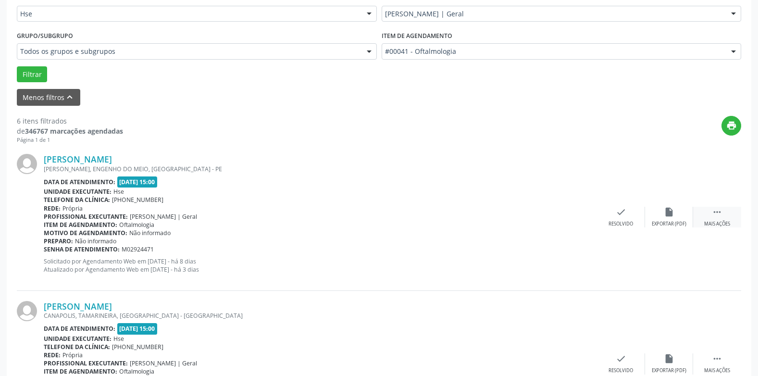
click at [728, 216] on div " Mais ações" at bounding box center [717, 217] width 48 height 21
click at [662, 219] on div "alarm_off Não compareceu" at bounding box center [669, 217] width 48 height 21
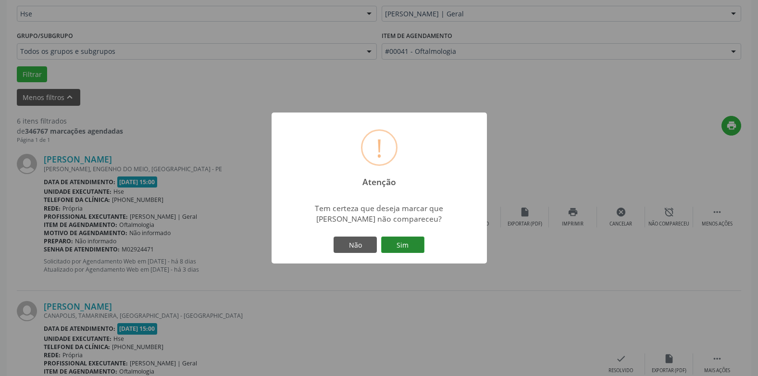
click at [404, 251] on button "Sim" at bounding box center [402, 245] width 43 height 16
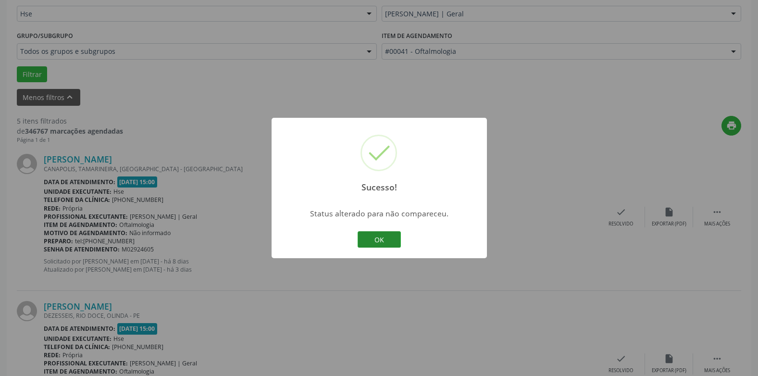
click at [384, 243] on button "OK" at bounding box center [379, 239] width 43 height 16
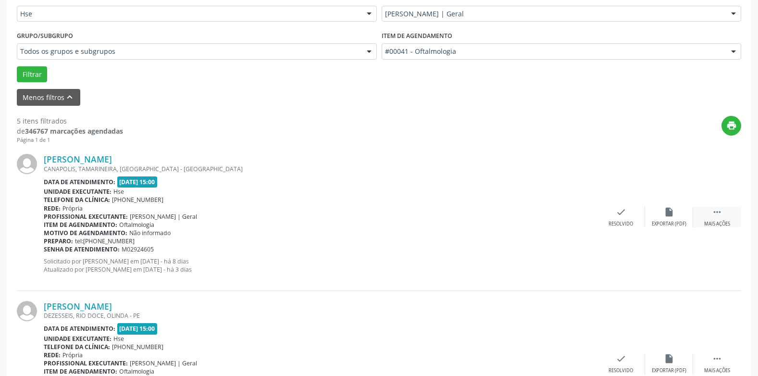
click at [713, 222] on div "Mais ações" at bounding box center [717, 224] width 26 height 7
click at [677, 217] on div "alarm_off Não compareceu" at bounding box center [669, 217] width 48 height 21
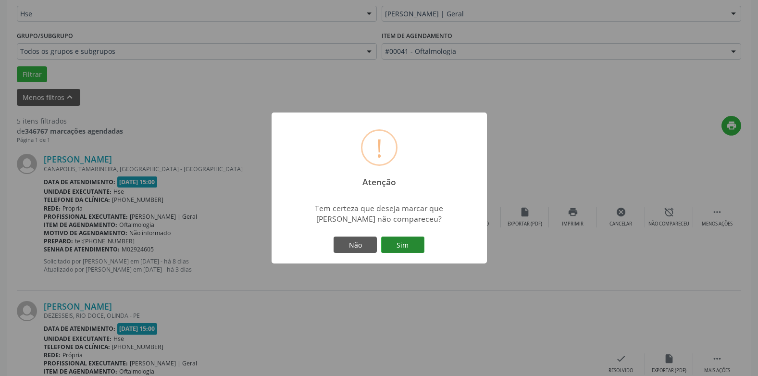
click at [409, 246] on button "Sim" at bounding box center [402, 245] width 43 height 16
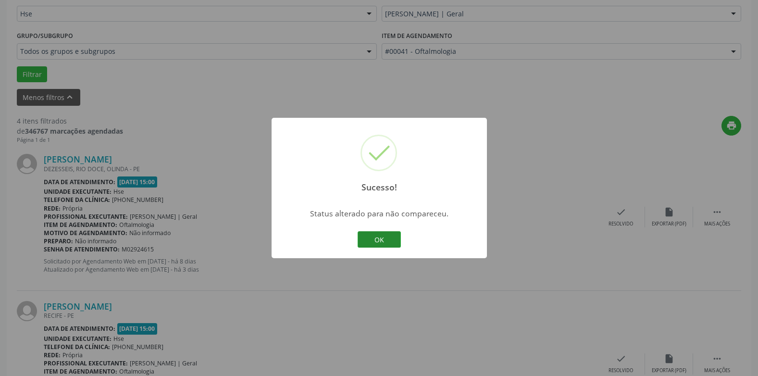
click at [375, 246] on button "OK" at bounding box center [379, 239] width 43 height 16
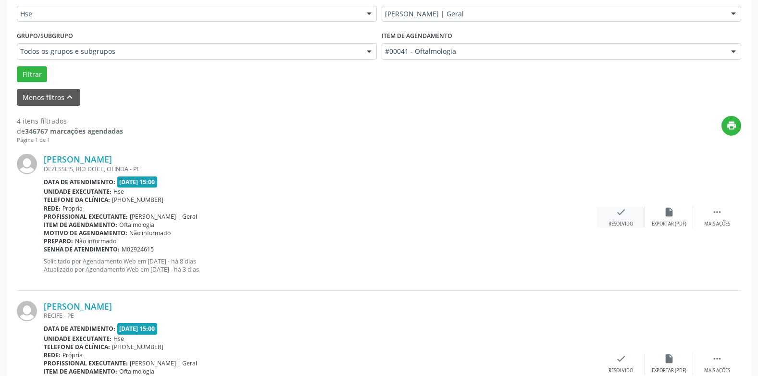
click at [626, 219] on div "check Resolvido" at bounding box center [621, 217] width 48 height 21
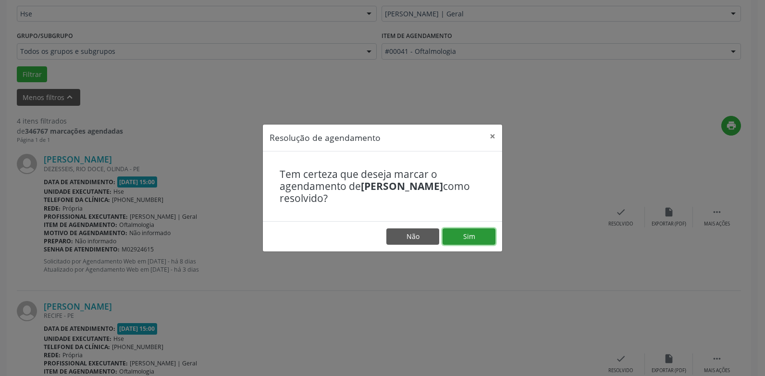
click at [472, 244] on button "Sim" at bounding box center [469, 236] width 53 height 16
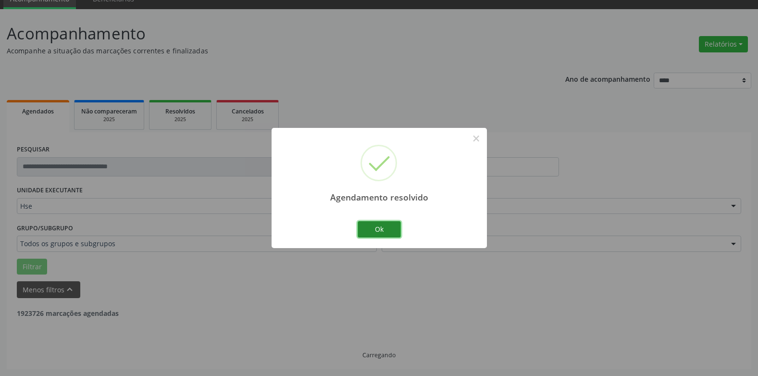
click at [358, 232] on button "Ok" at bounding box center [379, 229] width 43 height 16
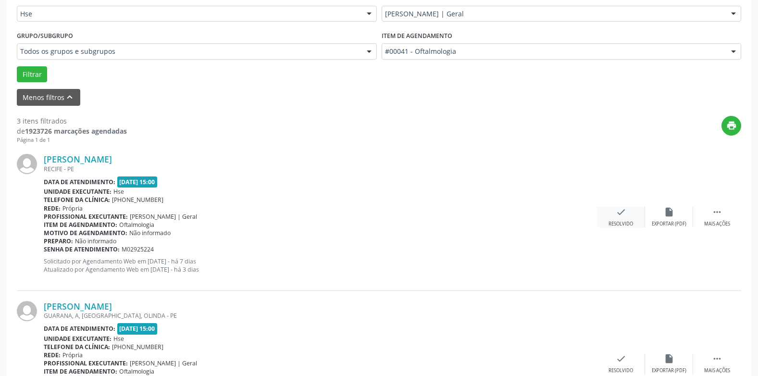
click at [616, 217] on icon "check" at bounding box center [621, 212] width 11 height 11
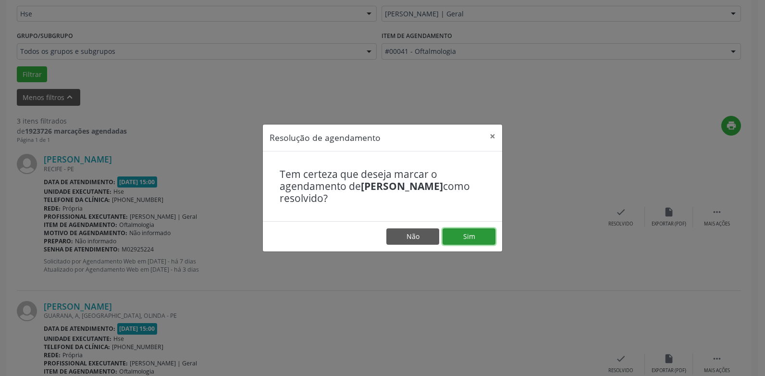
click at [483, 238] on button "Sim" at bounding box center [469, 236] width 53 height 16
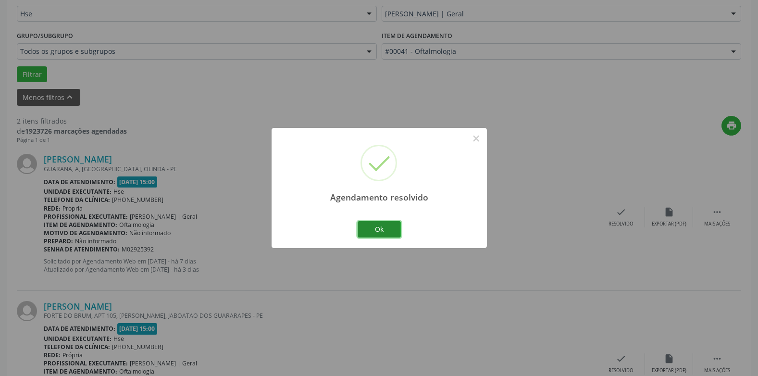
click at [381, 236] on button "Ok" at bounding box center [379, 229] width 43 height 16
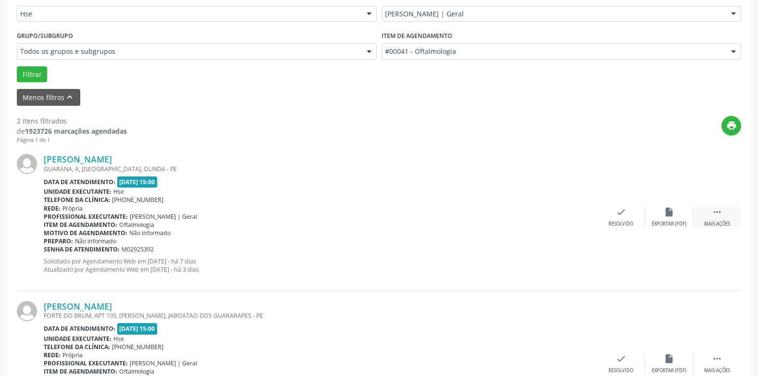
click at [720, 213] on icon "" at bounding box center [717, 212] width 11 height 11
click at [678, 214] on div "alarm_off Não compareceu" at bounding box center [669, 217] width 48 height 21
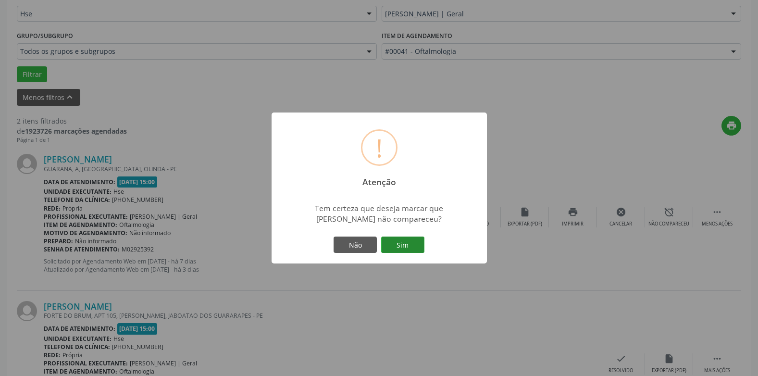
click at [424, 245] on button "Sim" at bounding box center [402, 245] width 43 height 16
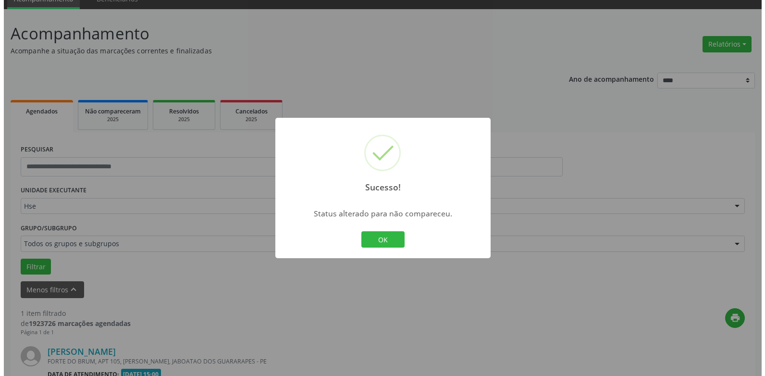
scroll to position [167, 0]
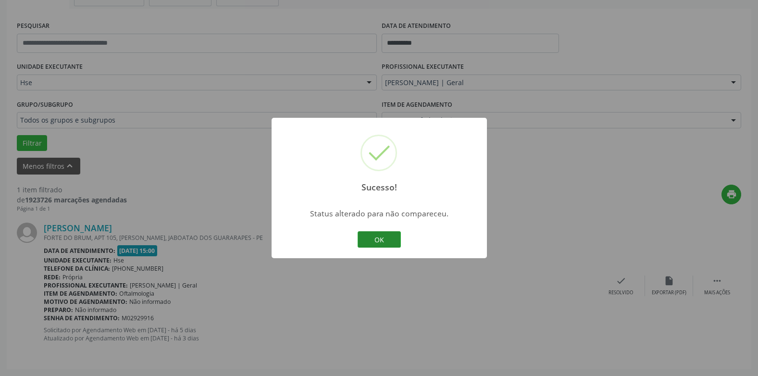
click at [387, 244] on button "OK" at bounding box center [379, 239] width 43 height 16
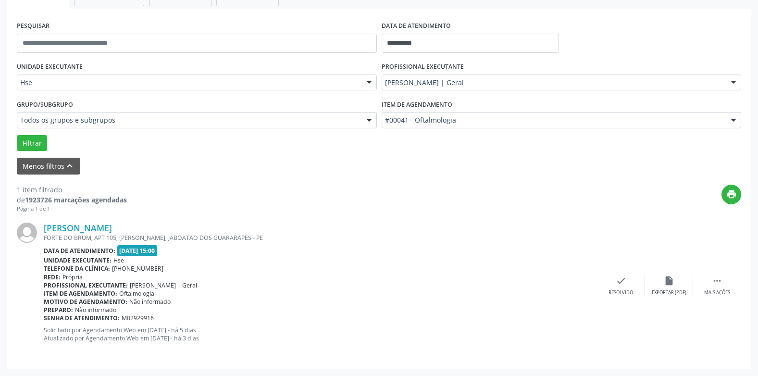
click at [605, 298] on div "Ricardo Antonio Medeiros de Souza FORTE DO BRUM, APT 105, MARCOS FREIRE, JABOAT…" at bounding box center [379, 285] width 724 height 146
click at [611, 288] on div "check Resolvido" at bounding box center [621, 285] width 48 height 21
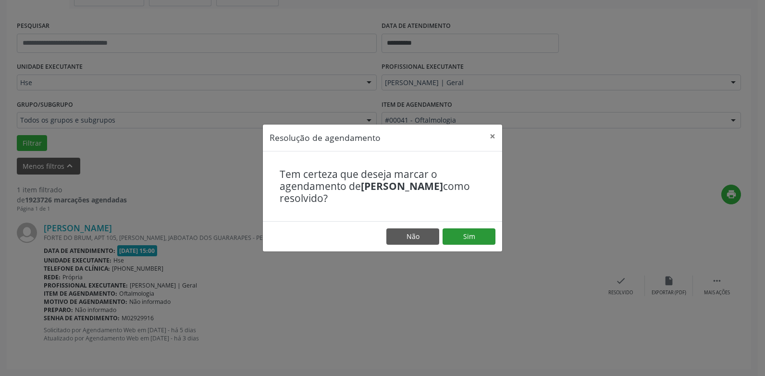
click at [490, 244] on footer "Não Sim" at bounding box center [382, 236] width 239 height 30
click at [482, 239] on button "Sim" at bounding box center [469, 236] width 53 height 16
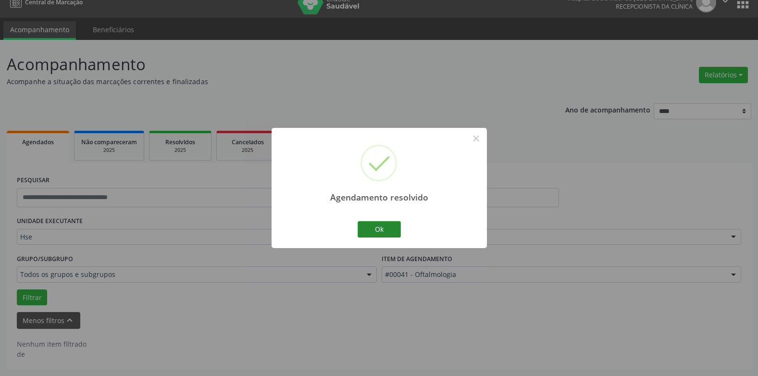
scroll to position [13, 0]
click at [384, 232] on button "Ok" at bounding box center [379, 229] width 43 height 16
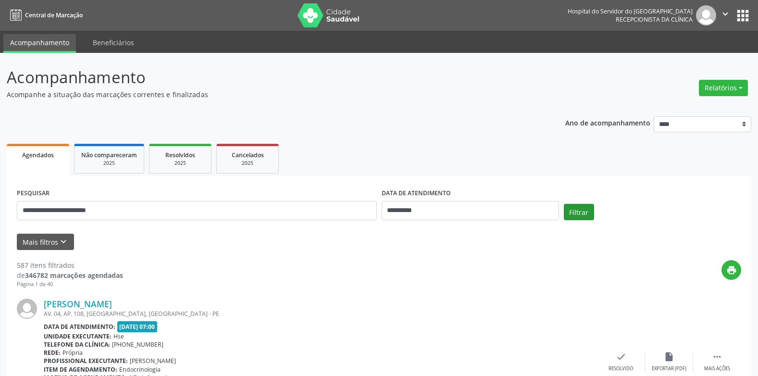
type input "**********"
click at [593, 213] on button "Filtrar" at bounding box center [579, 212] width 30 height 16
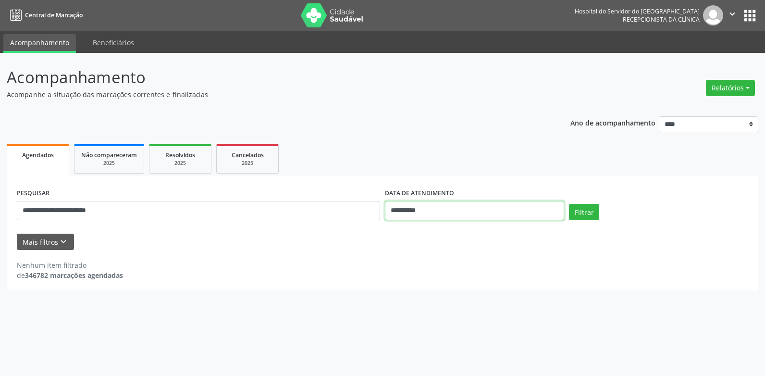
click at [434, 212] on input "**********" at bounding box center [474, 210] width 179 height 19
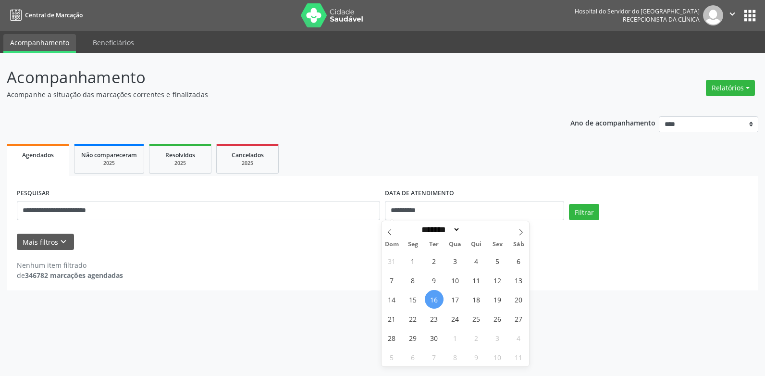
click at [439, 296] on span "16" at bounding box center [434, 299] width 19 height 19
type input "**********"
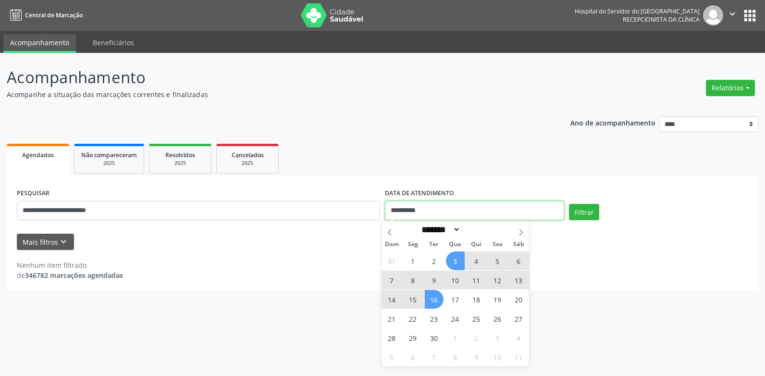
click at [451, 213] on input "**********" at bounding box center [474, 210] width 179 height 19
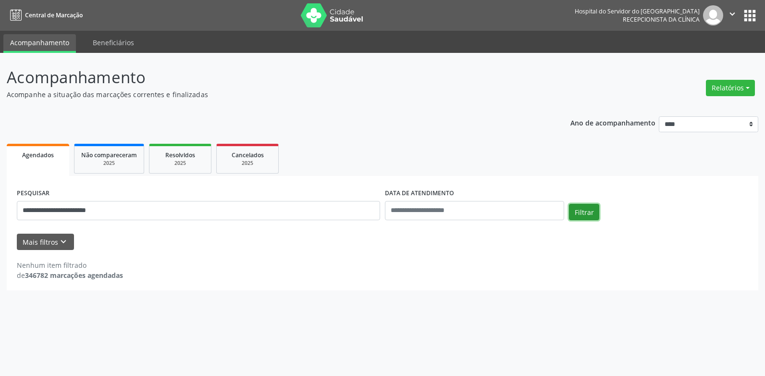
click at [577, 211] on button "Filtrar" at bounding box center [584, 212] width 30 height 16
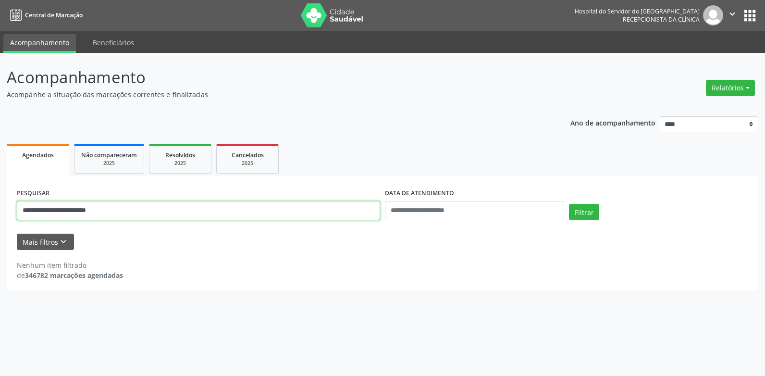
click at [80, 218] on input "**********" at bounding box center [198, 210] width 363 height 19
click at [81, 217] on input "**********" at bounding box center [198, 210] width 363 height 19
type input "**********"
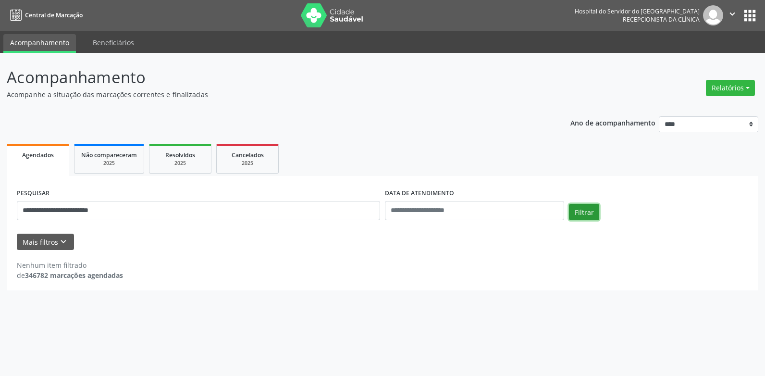
click at [593, 206] on button "Filtrar" at bounding box center [584, 212] width 30 height 16
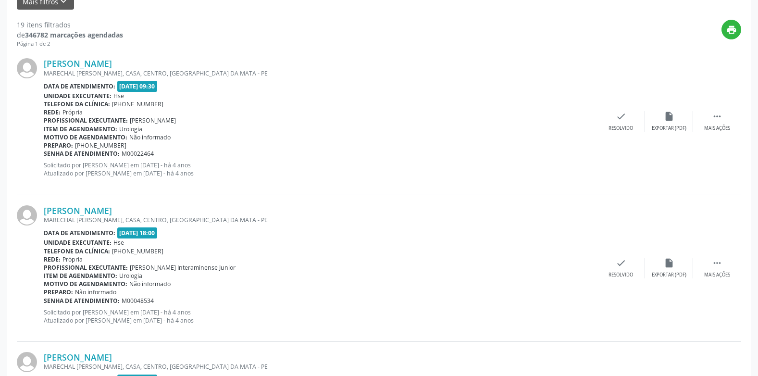
scroll to position [48, 0]
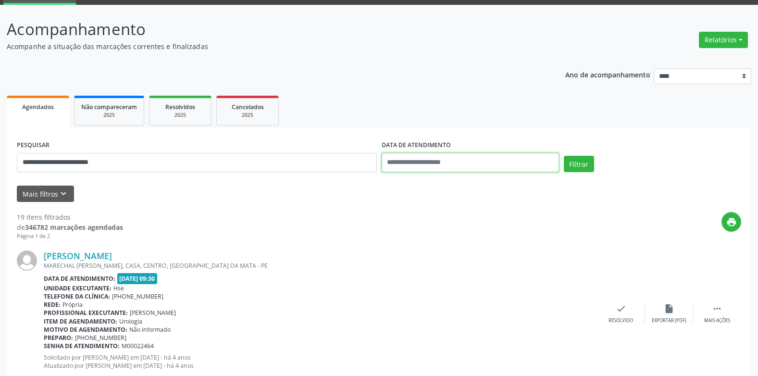
click at [447, 165] on input "text" at bounding box center [470, 162] width 177 height 19
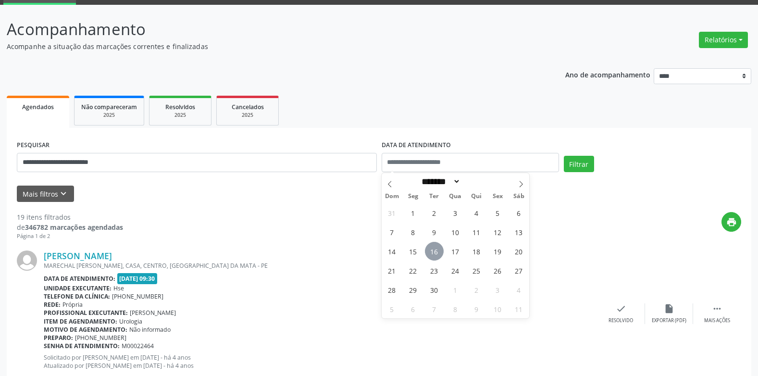
click at [439, 251] on span "16" at bounding box center [434, 251] width 19 height 19
type input "**********"
click at [439, 251] on span "16" at bounding box center [434, 251] width 19 height 19
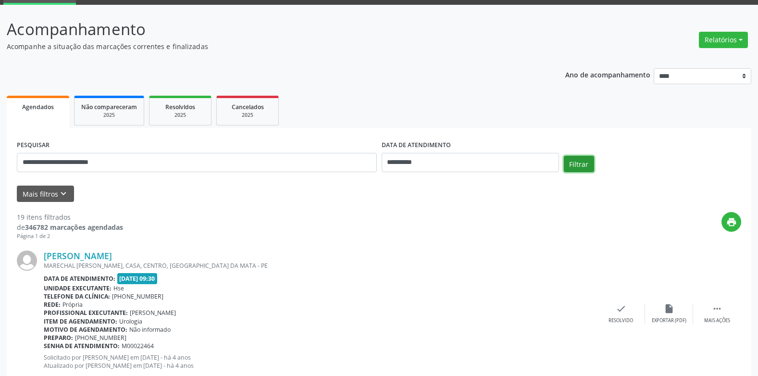
click at [586, 168] on button "Filtrar" at bounding box center [579, 164] width 30 height 16
